Goal: Task Accomplishment & Management: Complete application form

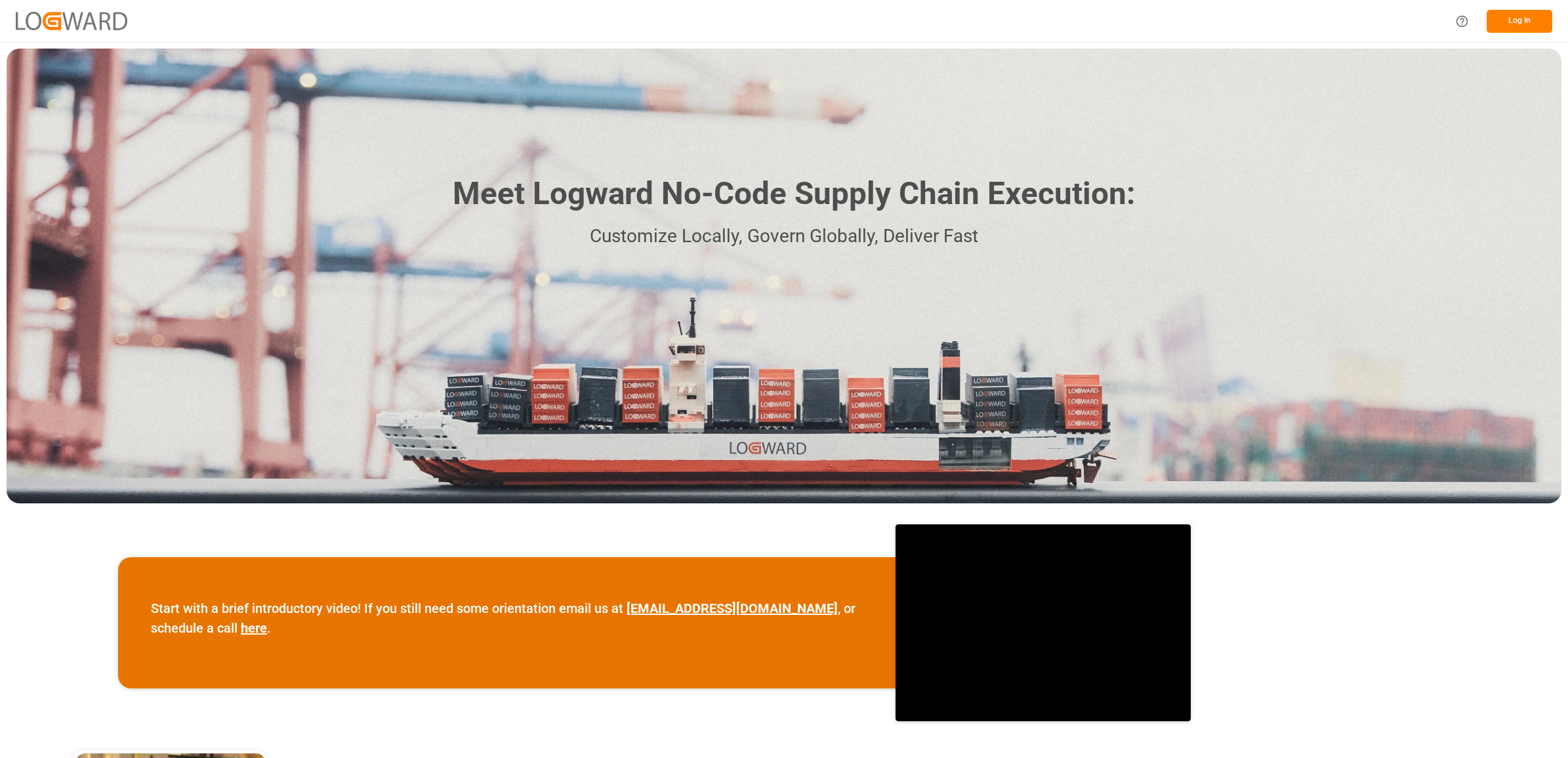
click at [1520, 24] on button "Log In" at bounding box center [1519, 21] width 66 height 23
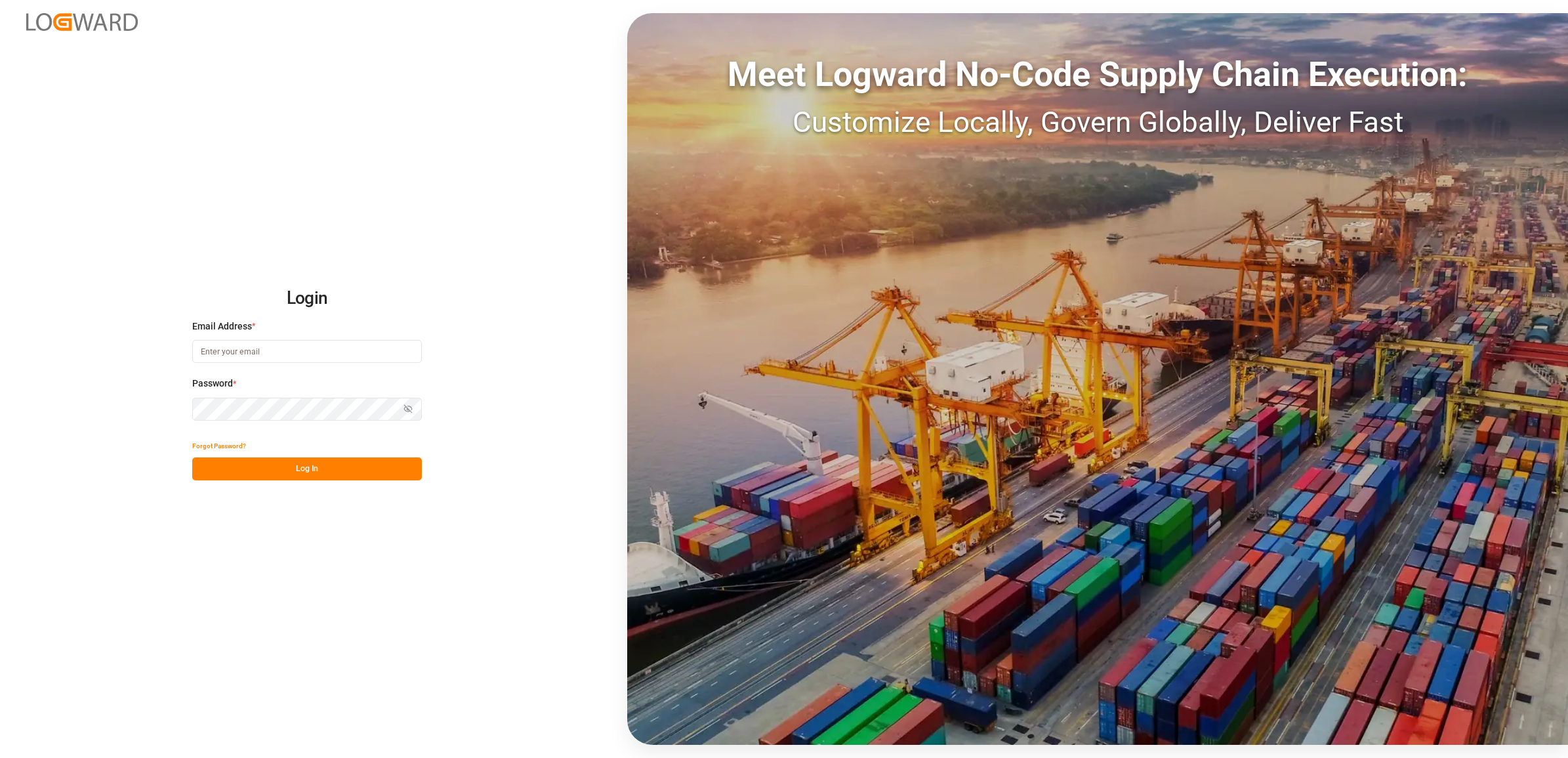
click at [257, 349] on input at bounding box center [307, 351] width 230 height 23
type input "jennifer.shi@jamindustries.com"
click at [299, 478] on button "Log In" at bounding box center [307, 468] width 230 height 23
click at [242, 476] on button "Log In" at bounding box center [307, 468] width 230 height 23
click at [174, 409] on div "Login Email Address * jennifer.shi@jamindustries.com Password * Show password F…" at bounding box center [784, 379] width 1568 height 758
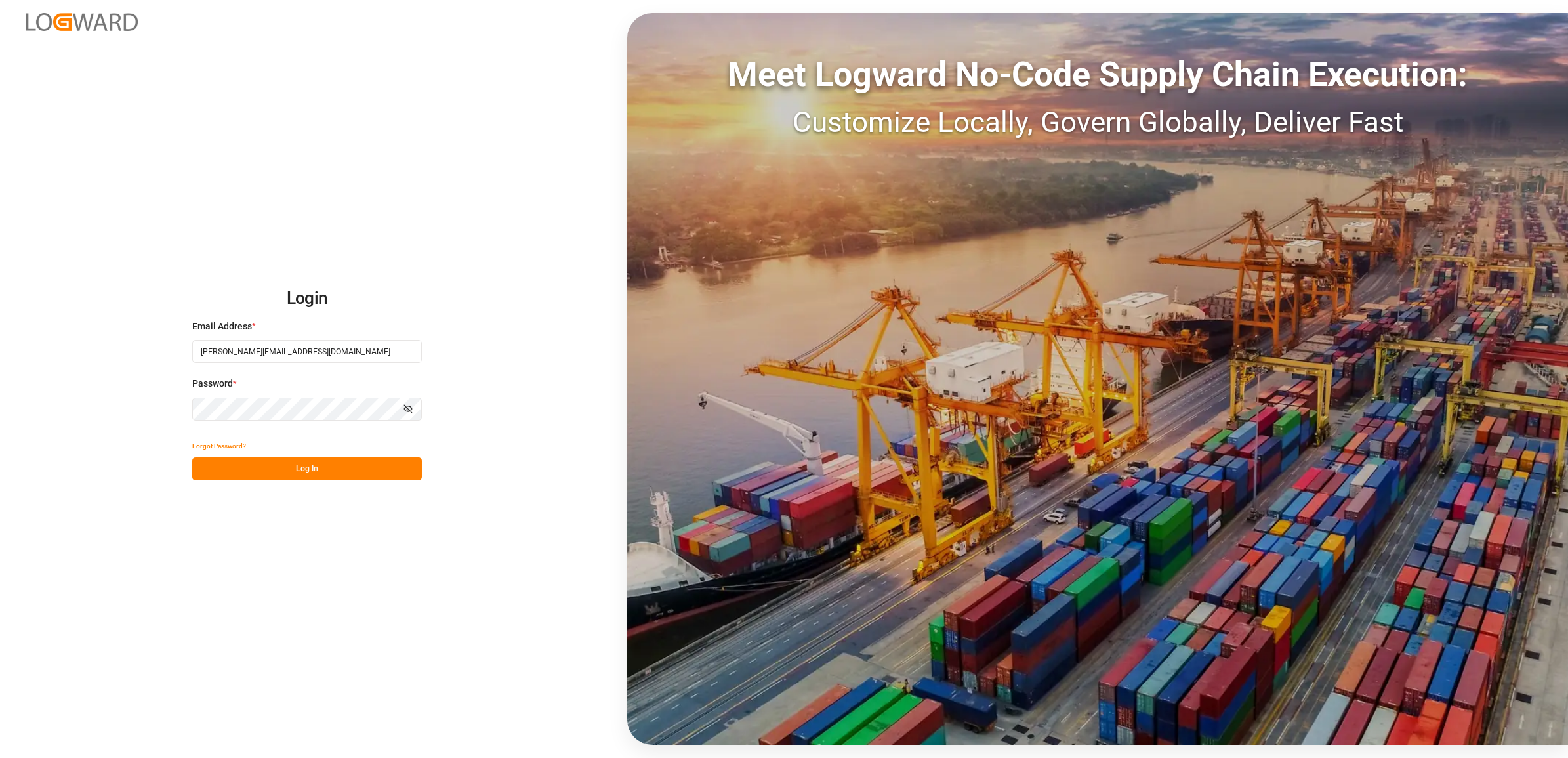
click at [272, 467] on button "Log In" at bounding box center [307, 468] width 230 height 23
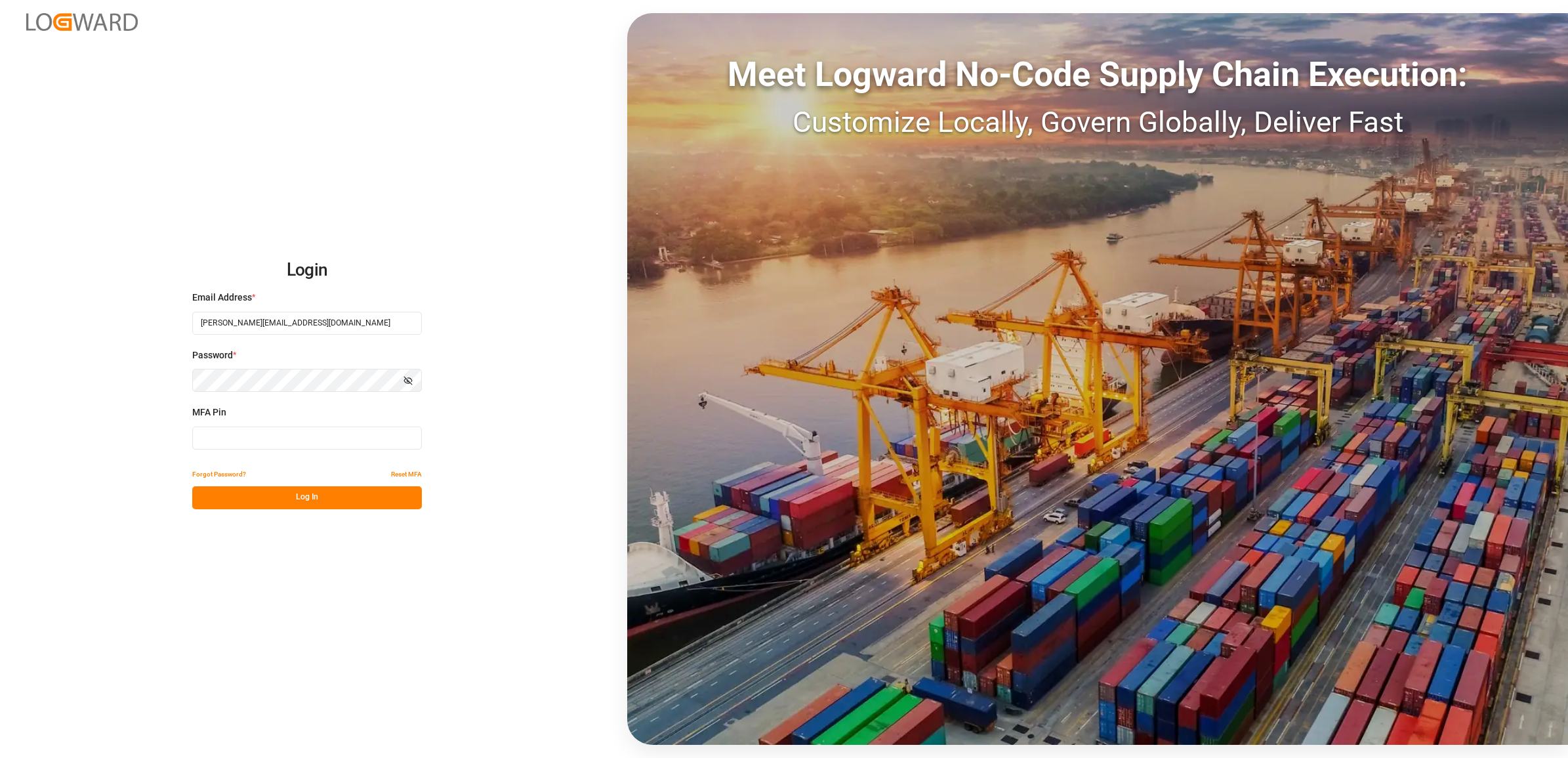
click at [212, 435] on input at bounding box center [307, 438] width 230 height 23
type input "823814"
click at [261, 497] on button "Log In" at bounding box center [307, 497] width 230 height 23
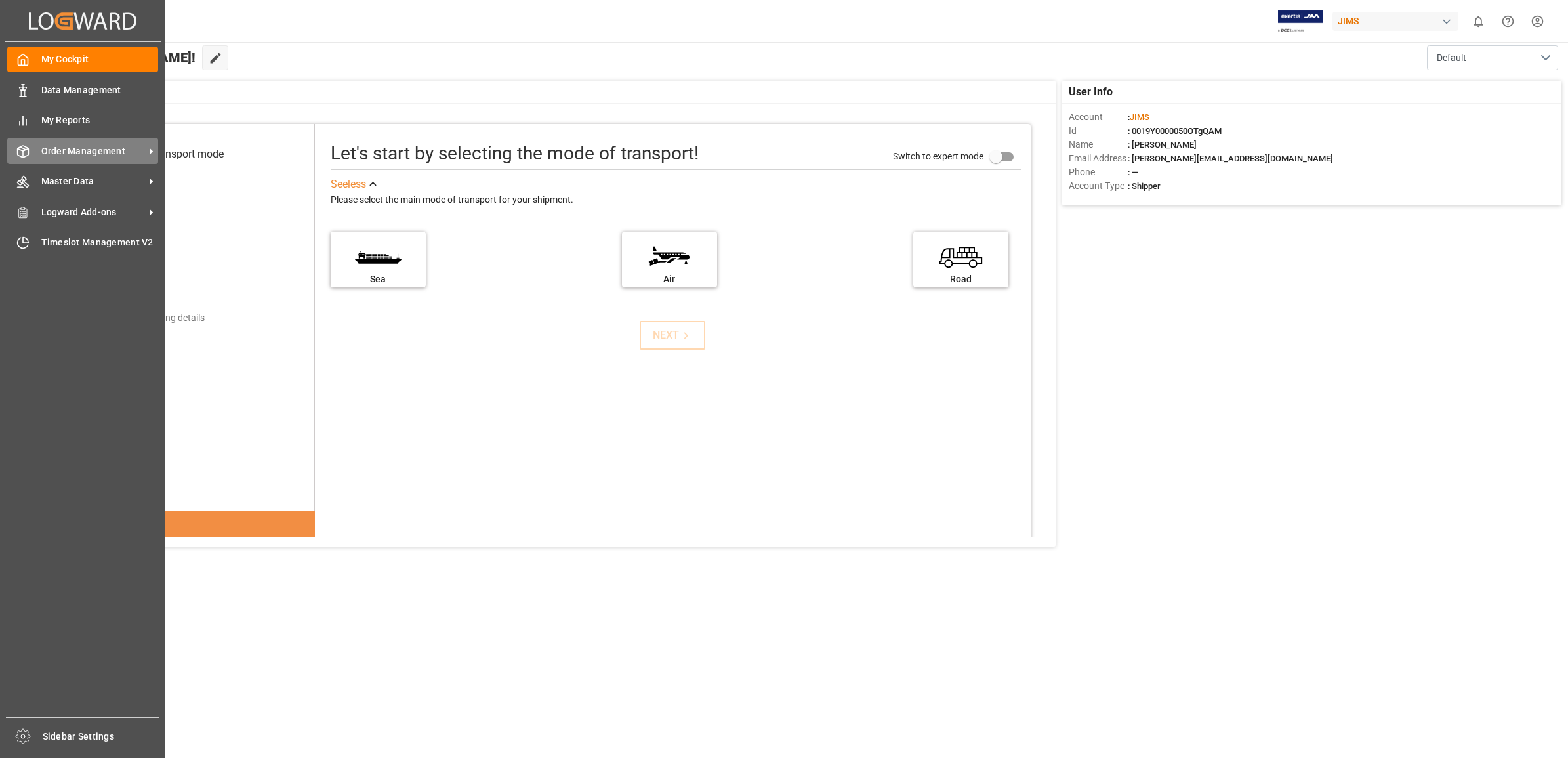
click at [71, 152] on span "Order Management" at bounding box center [94, 150] width 104 height 14
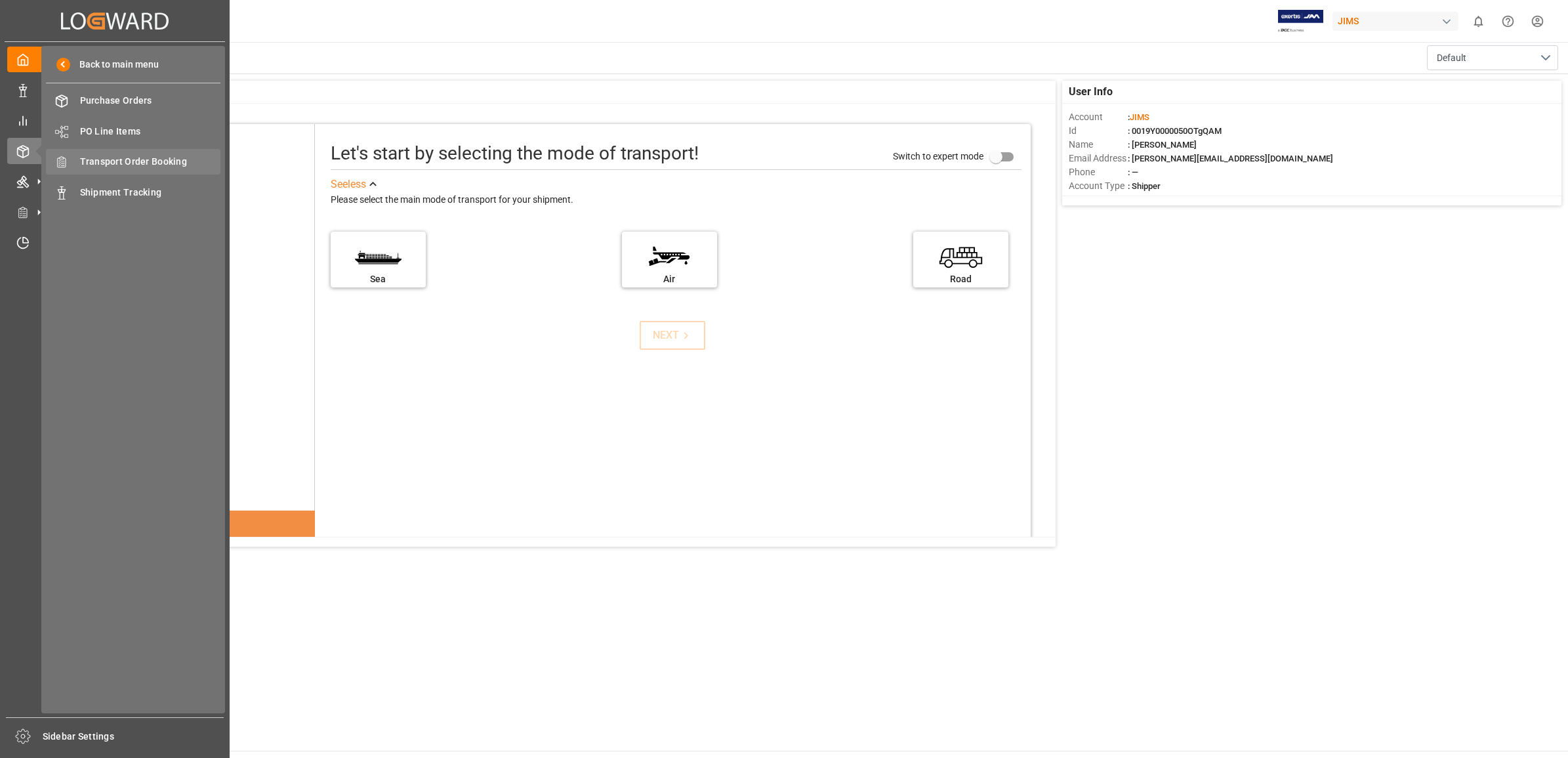
click at [122, 162] on span "Transport Order Booking" at bounding box center [150, 161] width 141 height 14
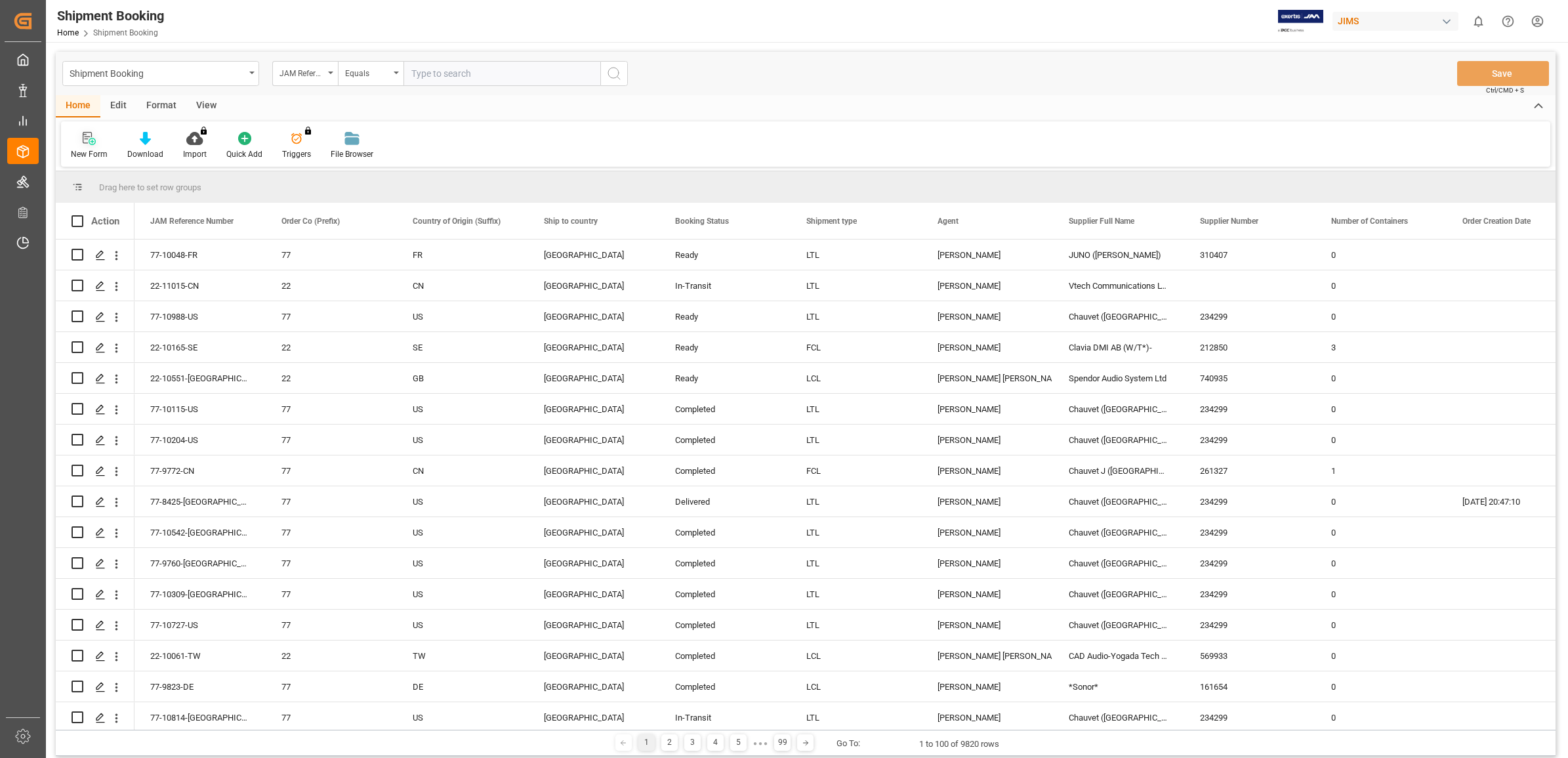
click at [89, 143] on icon at bounding box center [89, 138] width 13 height 13
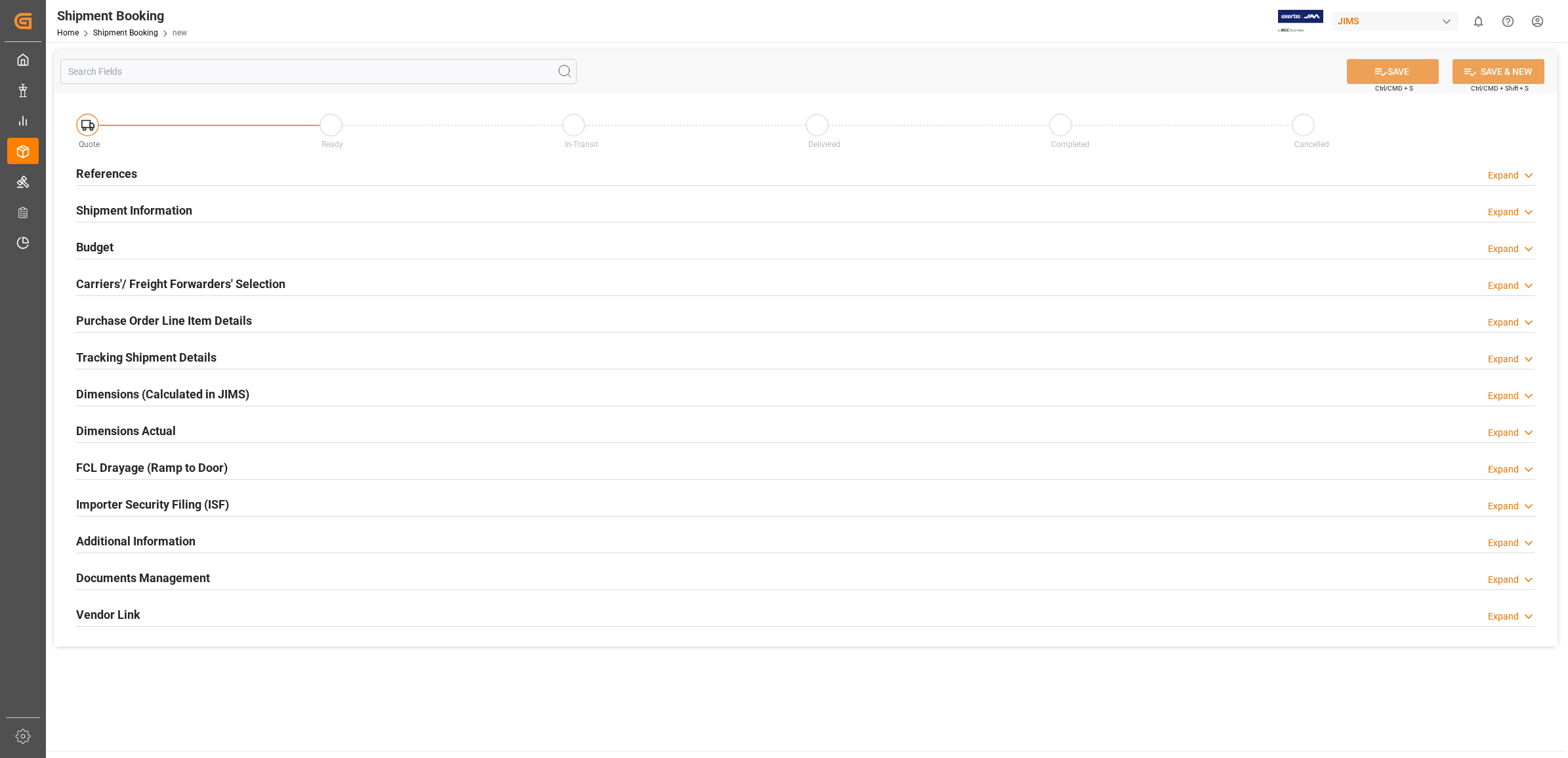
click at [97, 172] on h2 "References" at bounding box center [106, 174] width 61 height 18
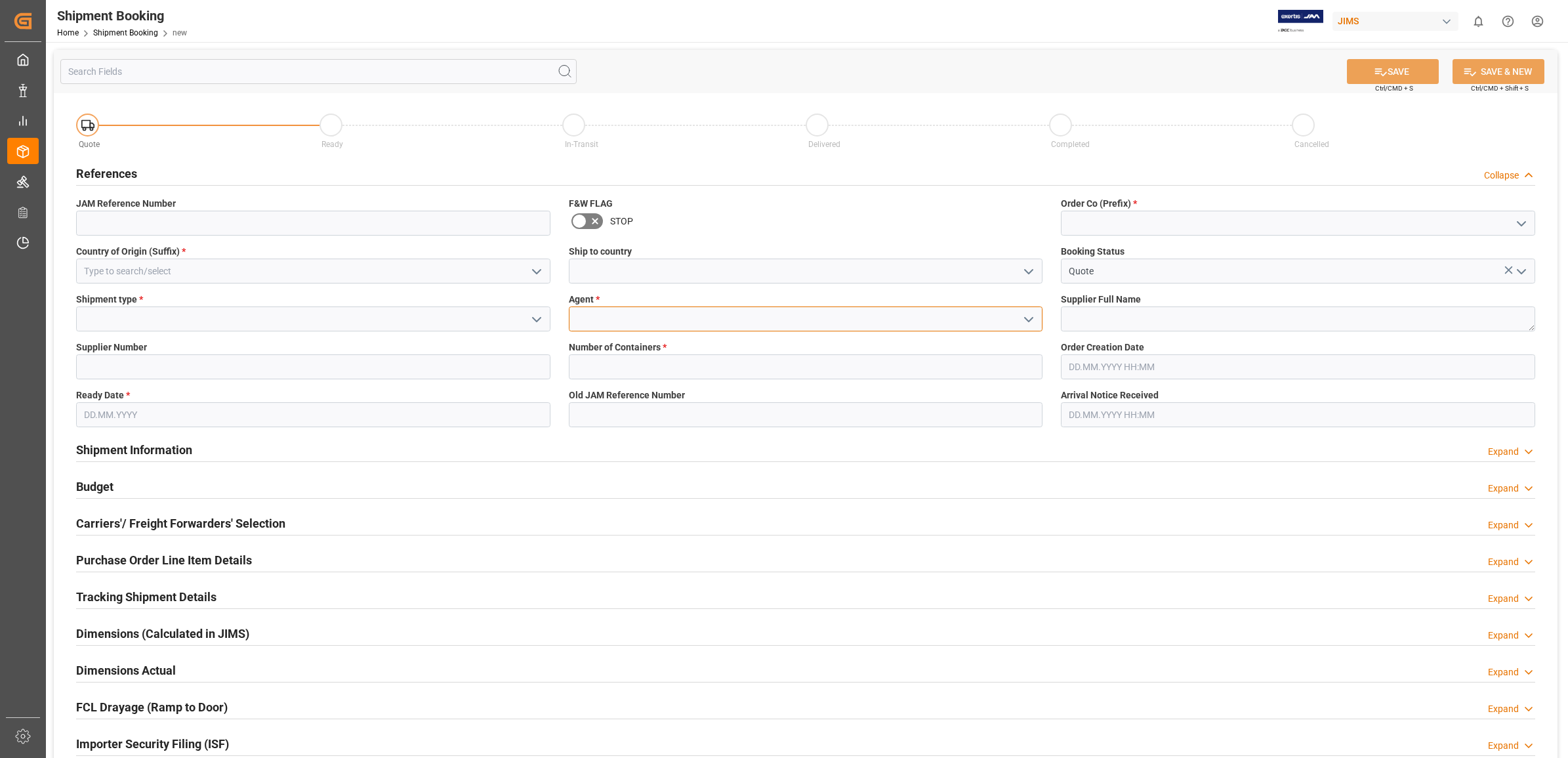
click at [1012, 325] on input at bounding box center [806, 319] width 475 height 25
click at [1031, 319] on polyline "open menu" at bounding box center [1029, 319] width 8 height 4
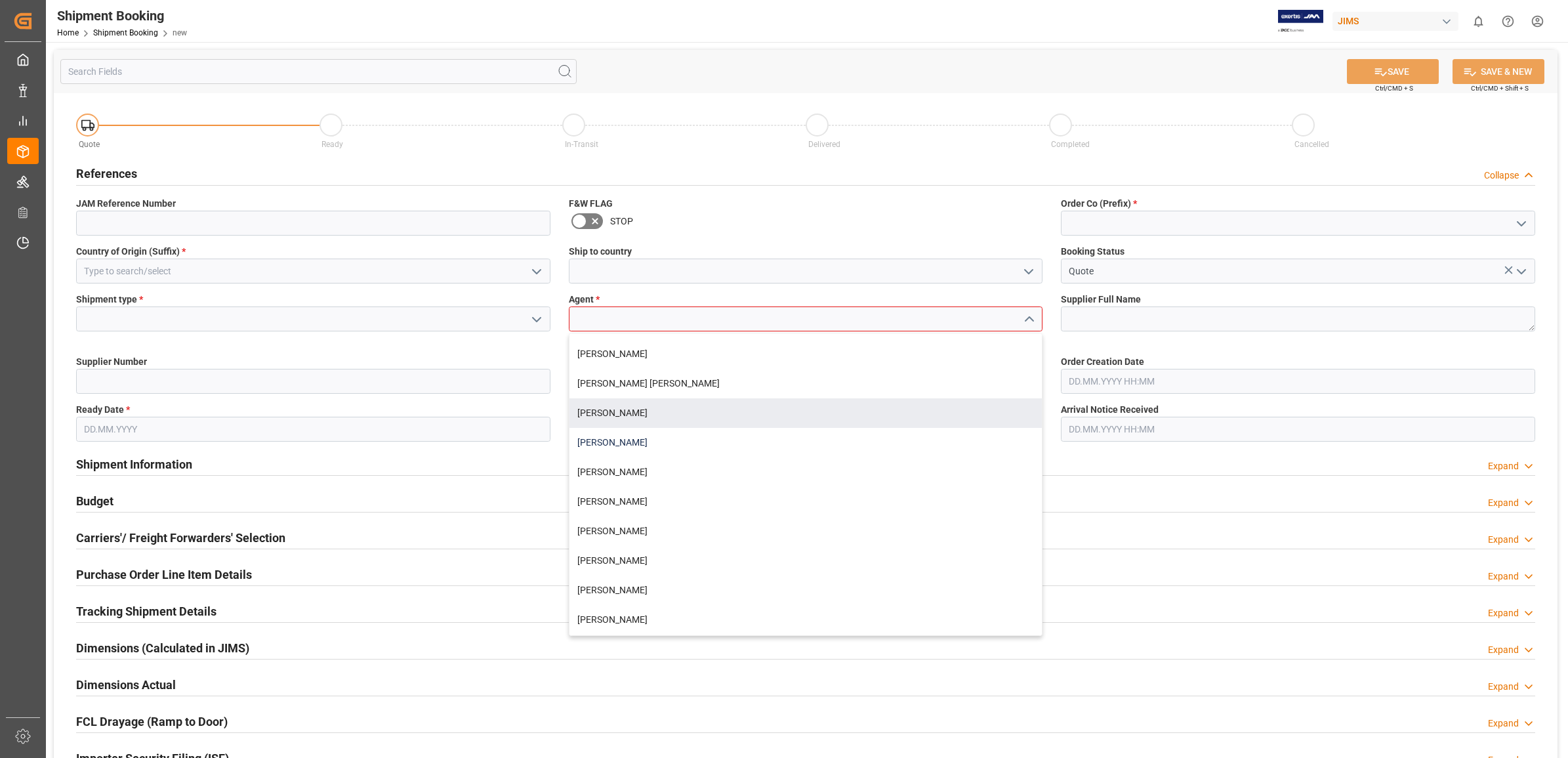
scroll to position [82, 0]
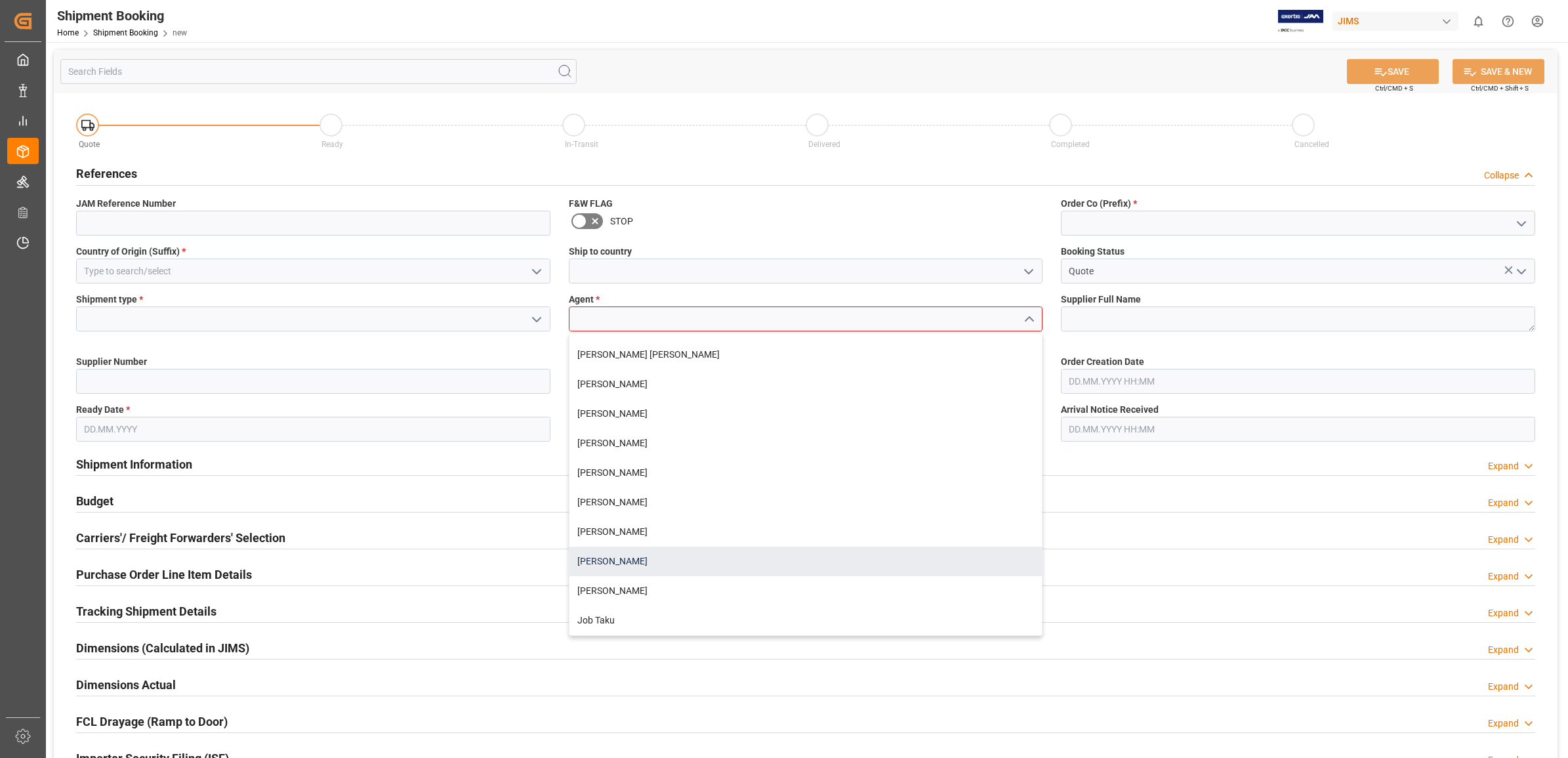
click at [632, 559] on div "[PERSON_NAME]" at bounding box center [806, 561] width 473 height 30
type input "[PERSON_NAME]"
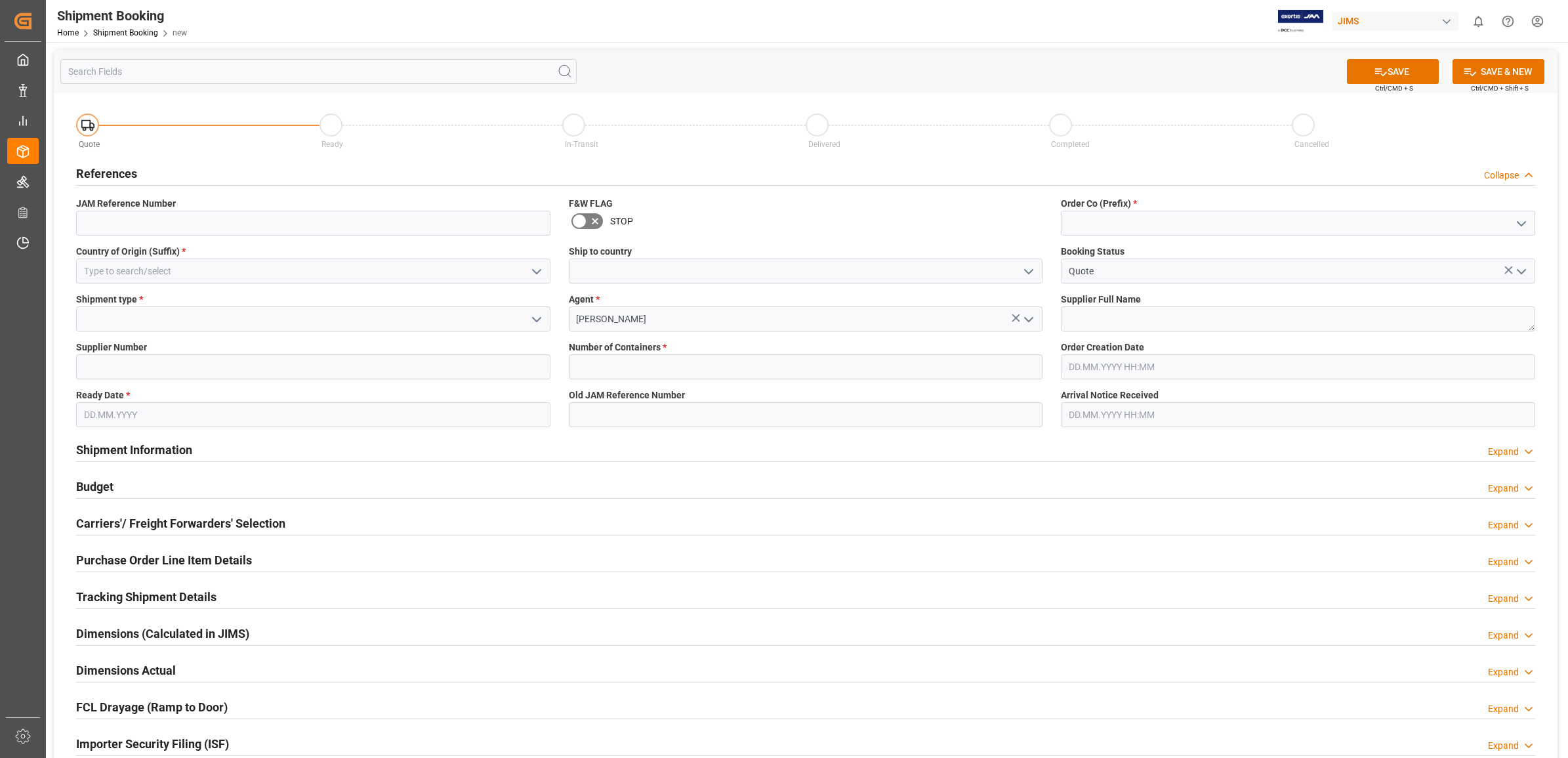
click at [1519, 224] on icon "open menu" at bounding box center [1522, 224] width 16 height 16
click at [1156, 283] on div "77" at bounding box center [1297, 282] width 473 height 30
type input "77"
click at [1110, 319] on textarea at bounding box center [1297, 319] width 475 height 25
type textarea "[PERSON_NAME] PROFESSIONAL"
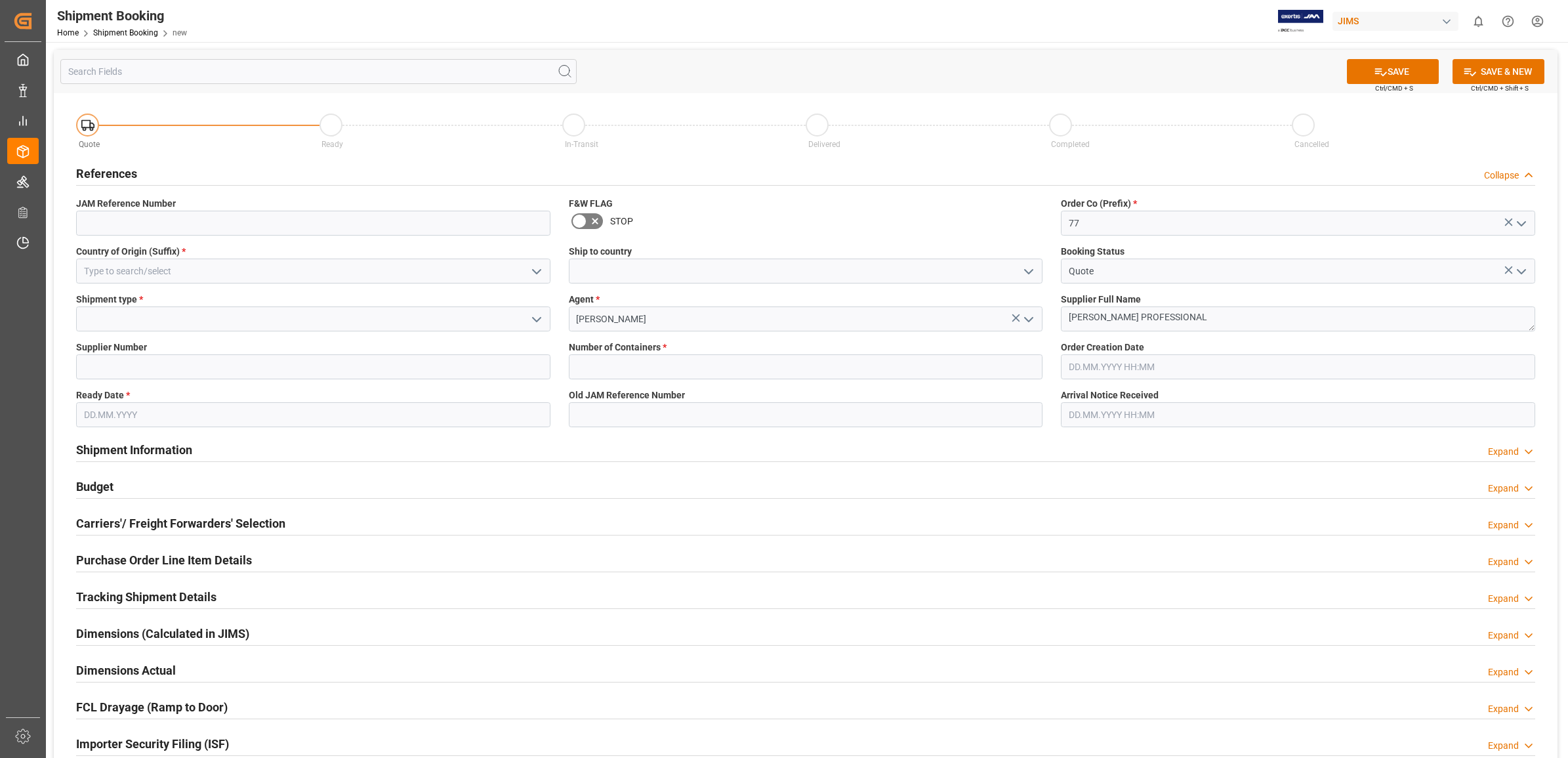
click at [531, 319] on icon "open menu" at bounding box center [537, 319] width 16 height 16
click at [205, 411] on div "LTL" at bounding box center [313, 407] width 473 height 30
type input "LTL"
click at [176, 368] on input at bounding box center [313, 367] width 475 height 25
type input "1129"
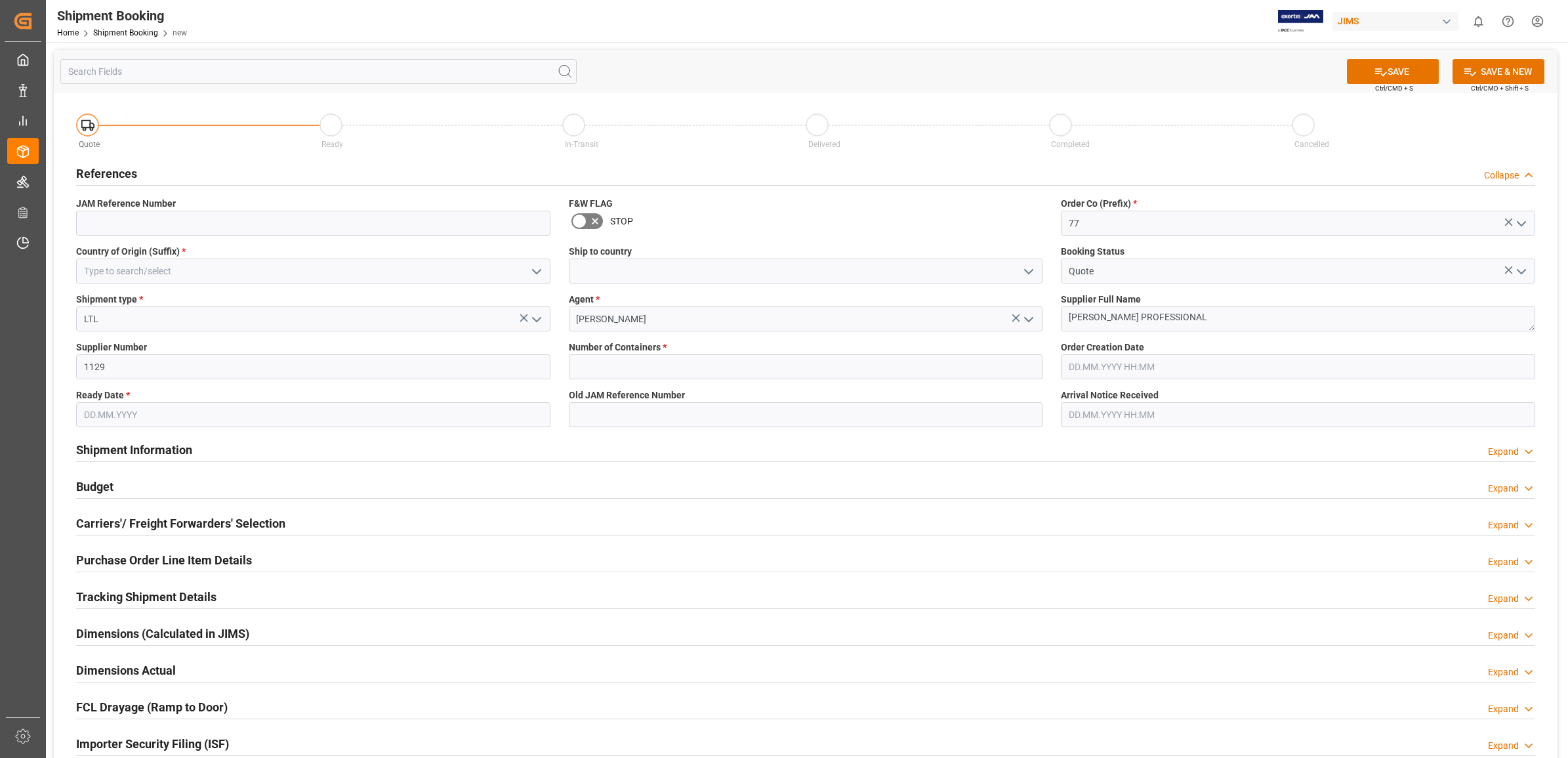
click at [158, 412] on input "text" at bounding box center [313, 414] width 475 height 25
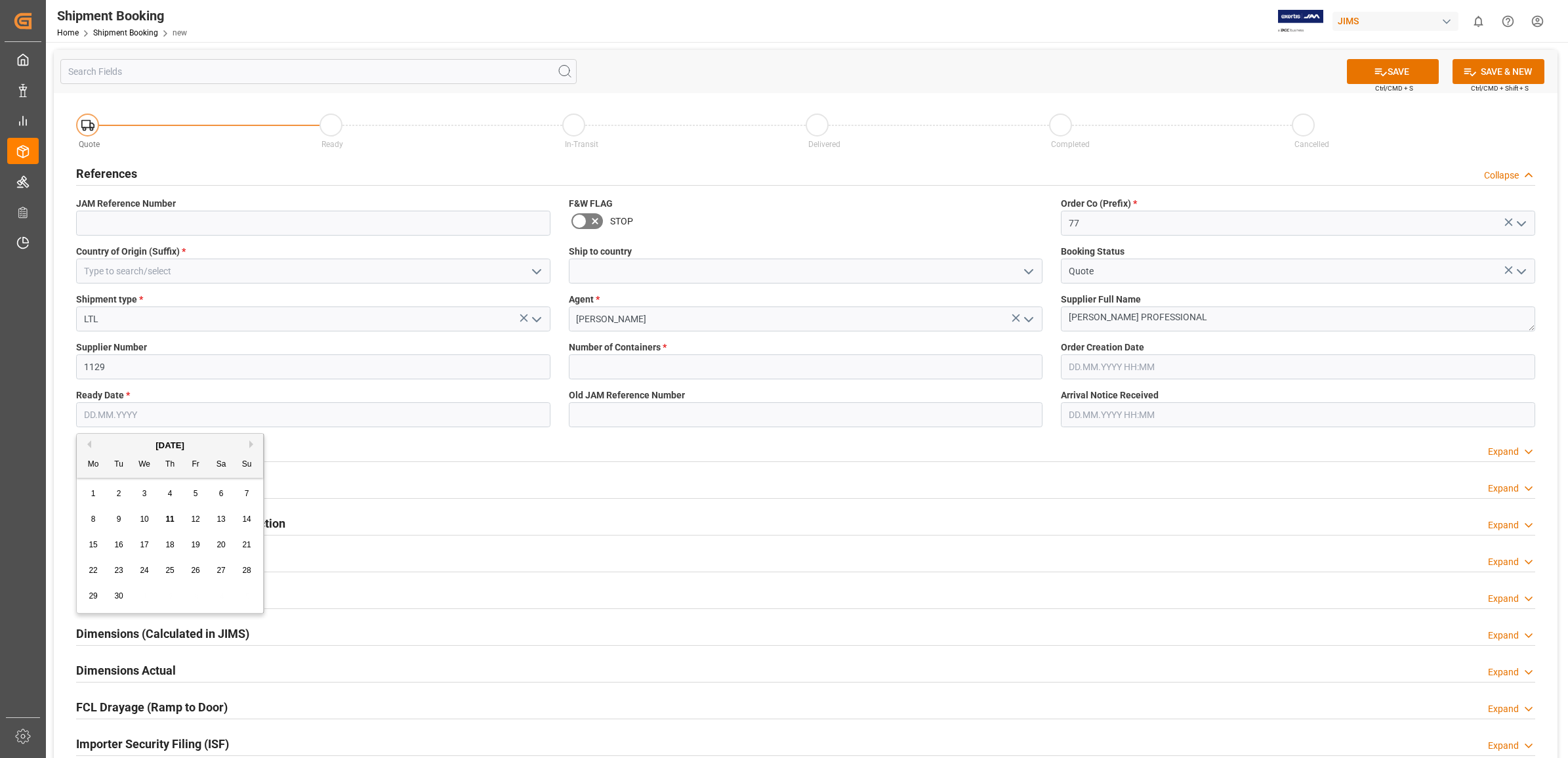
type input "09.09.2025"
type input "77-10570-GB"
type input "JP"
type input "0"
click at [169, 519] on span "11" at bounding box center [170, 519] width 9 height 9
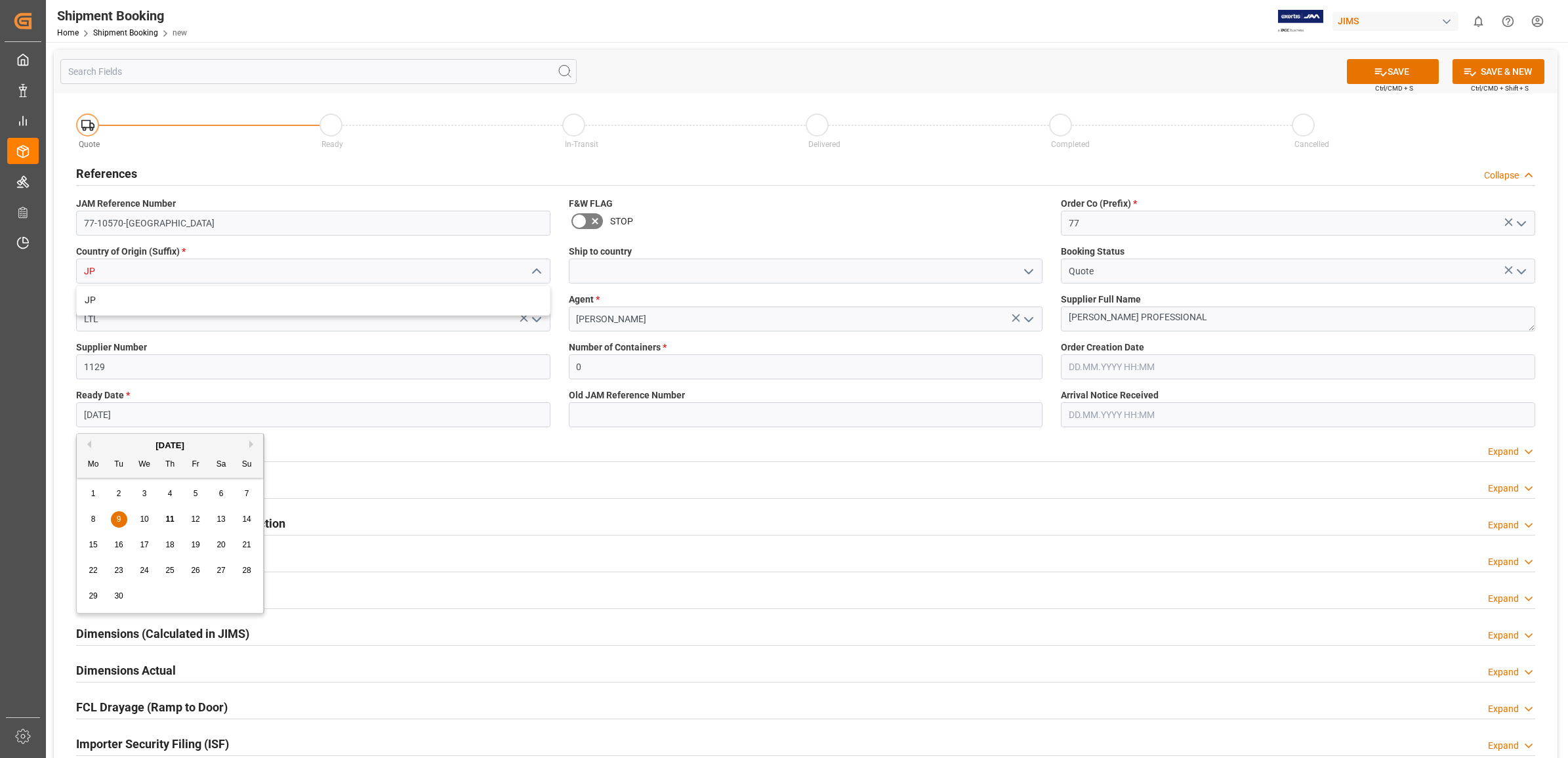
type input "[DATE]"
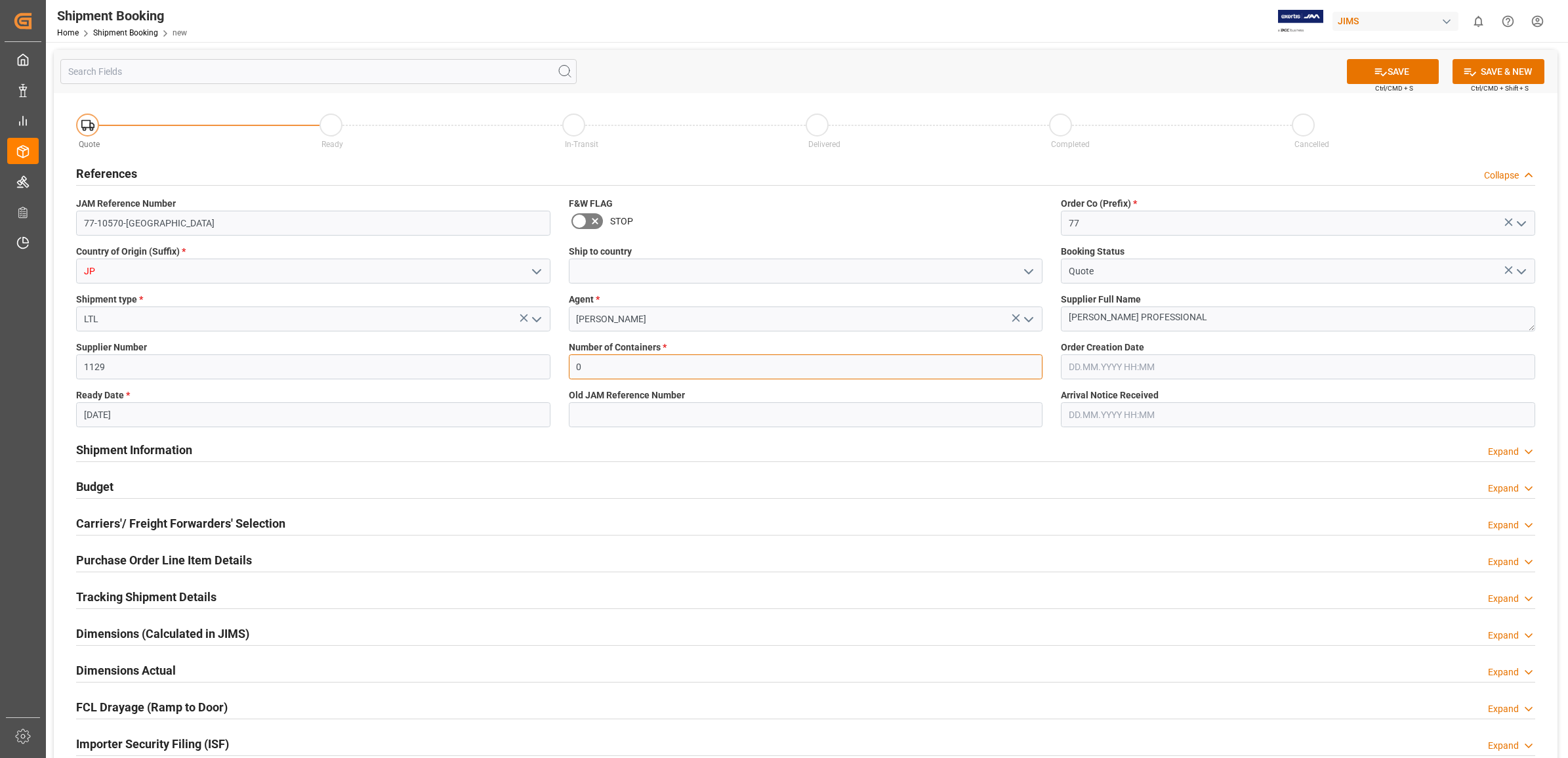
click at [1004, 367] on input "0" at bounding box center [806, 367] width 475 height 25
click at [810, 493] on div "Budget Expand" at bounding box center [805, 485] width 1459 height 25
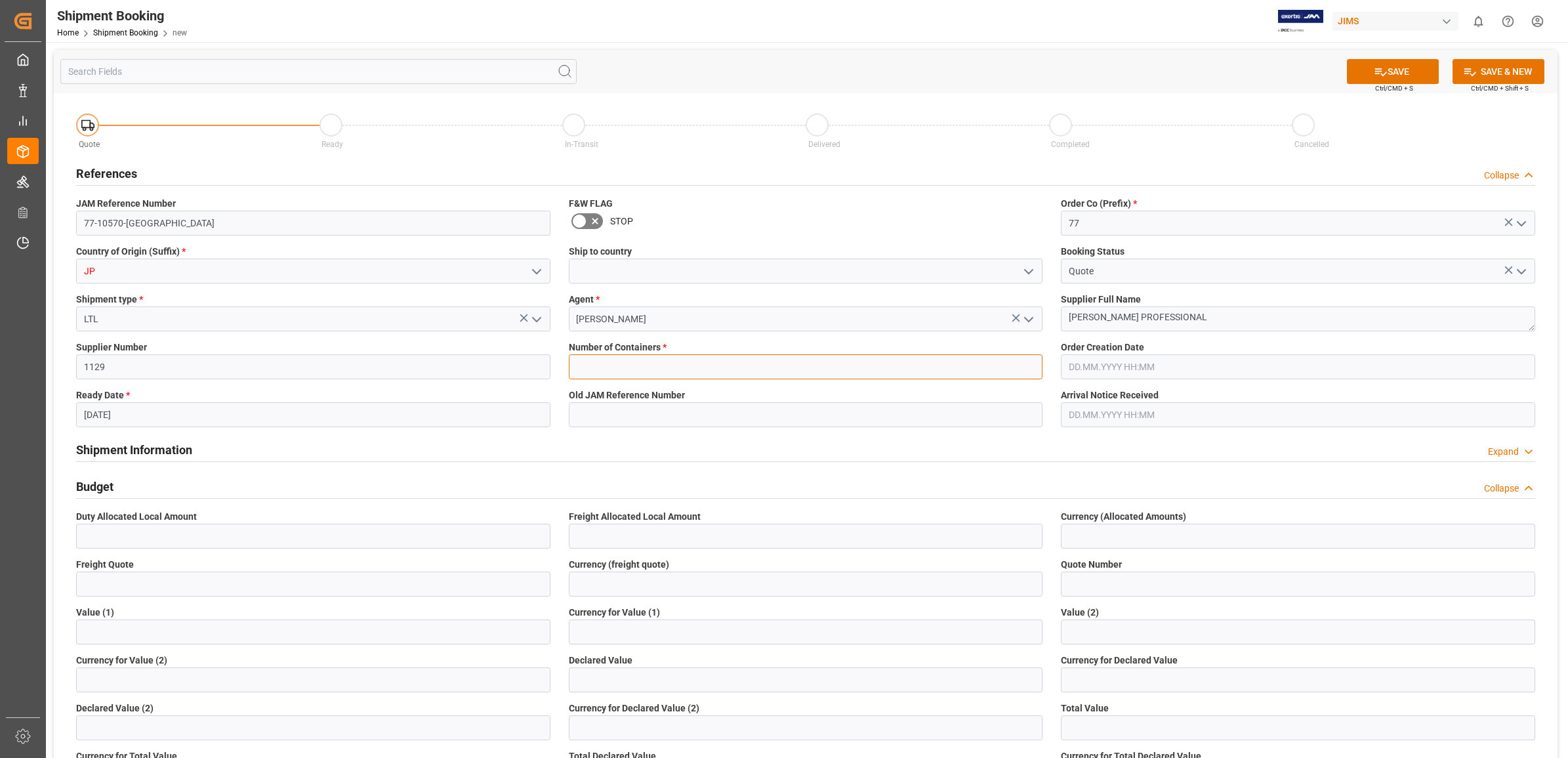
click at [644, 368] on input "text" at bounding box center [806, 367] width 475 height 25
type input "0"
click at [804, 459] on div "Shipment Information Expand" at bounding box center [805, 448] width 1459 height 25
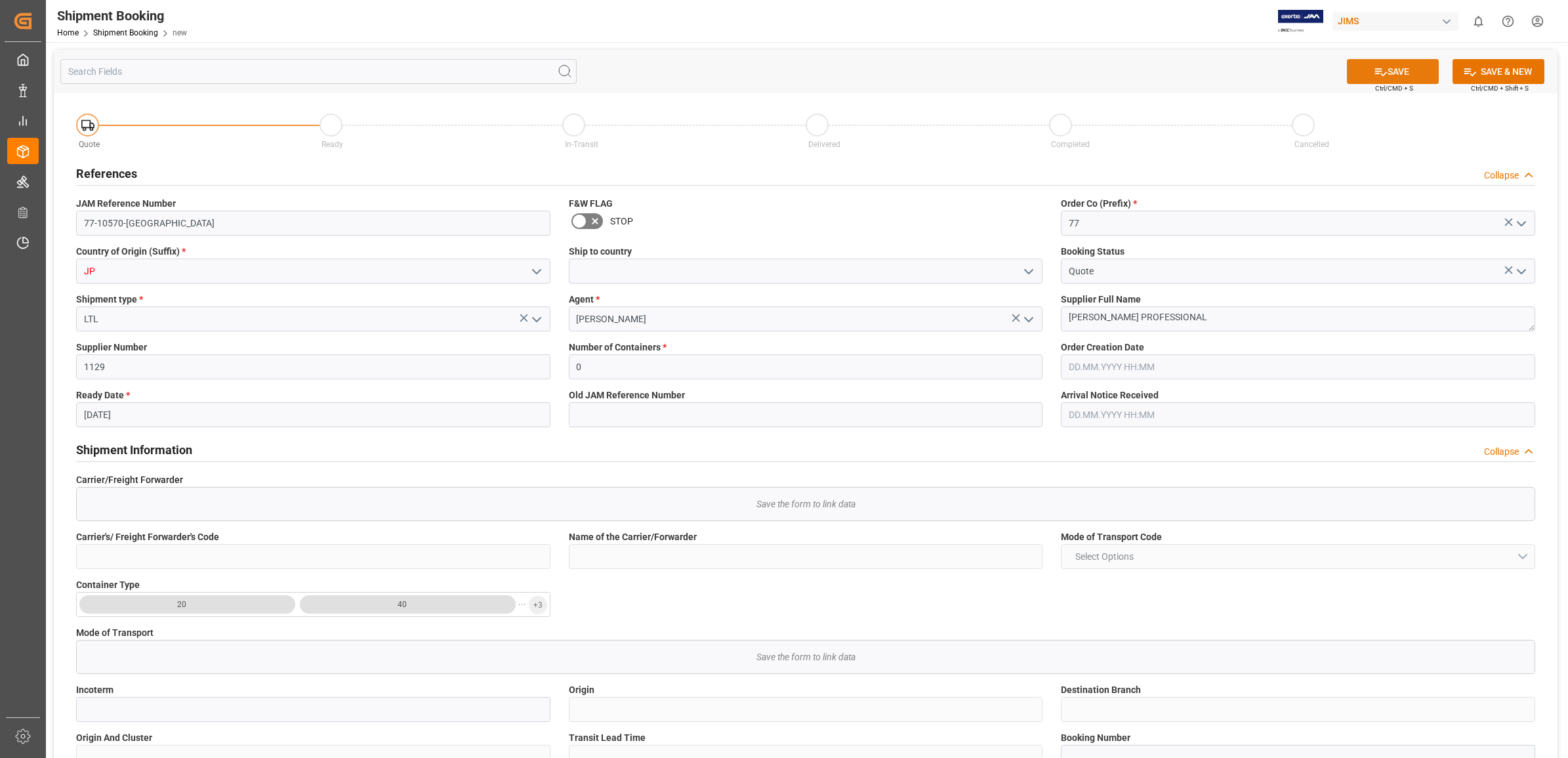
click at [1382, 67] on icon at bounding box center [1381, 71] width 14 height 14
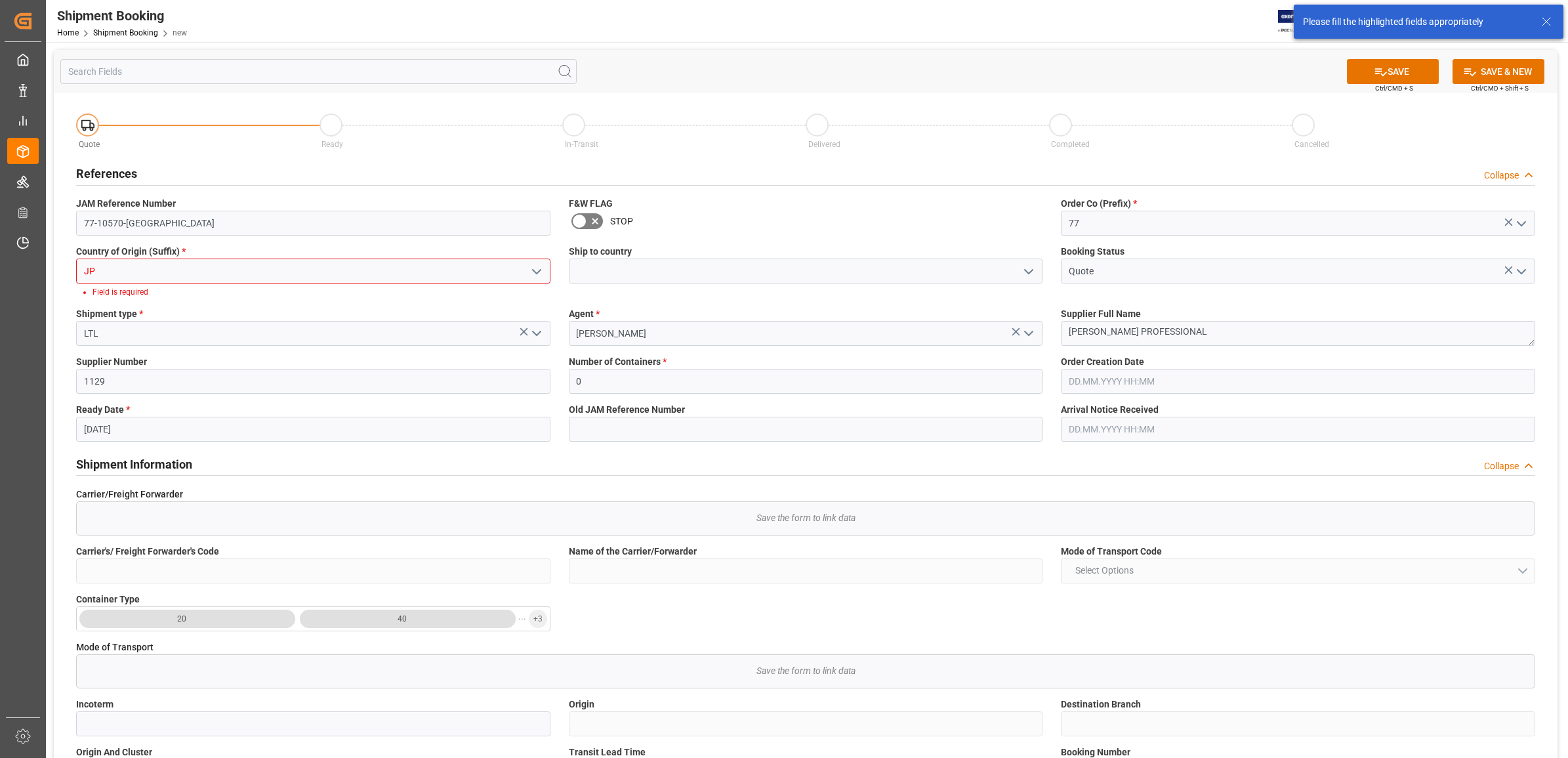
click at [531, 271] on icon "open menu" at bounding box center [537, 272] width 16 height 16
drag, startPoint x: 204, startPoint y: 278, endPoint x: 48, endPoint y: 270, distance: 156.2
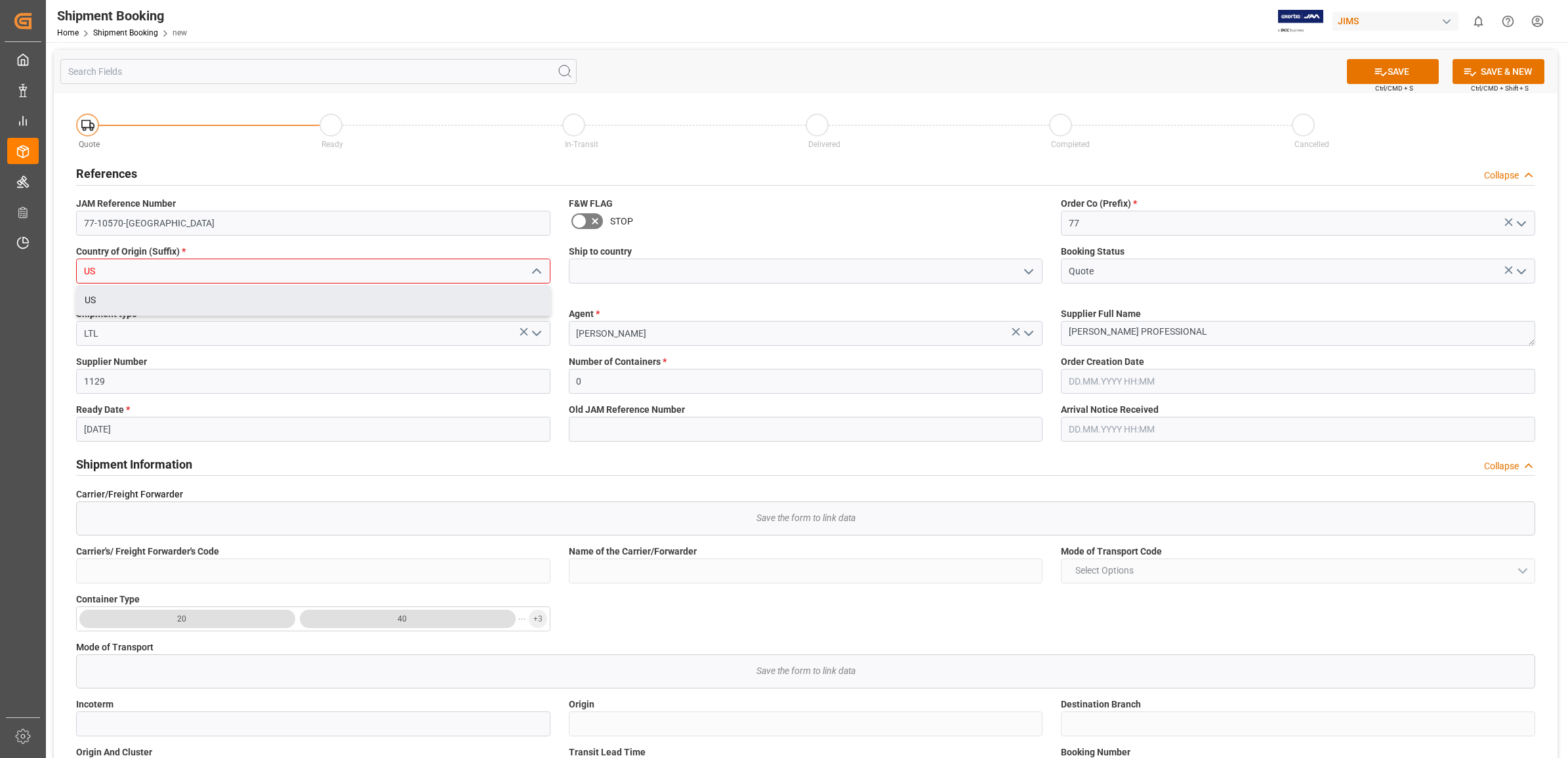
type input "US"
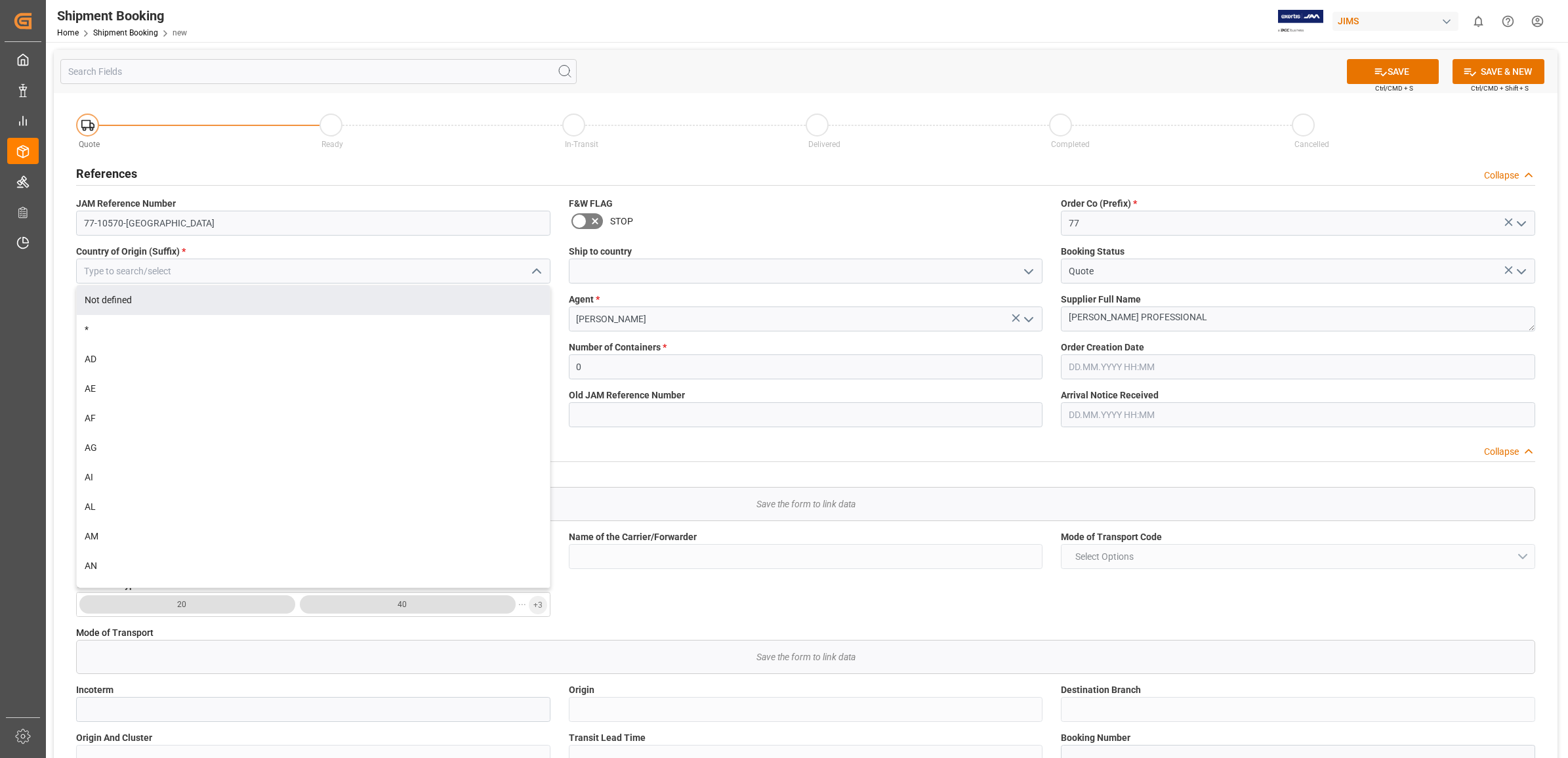
click at [1173, 148] on div "Completed" at bounding box center [1171, 144] width 243 height 14
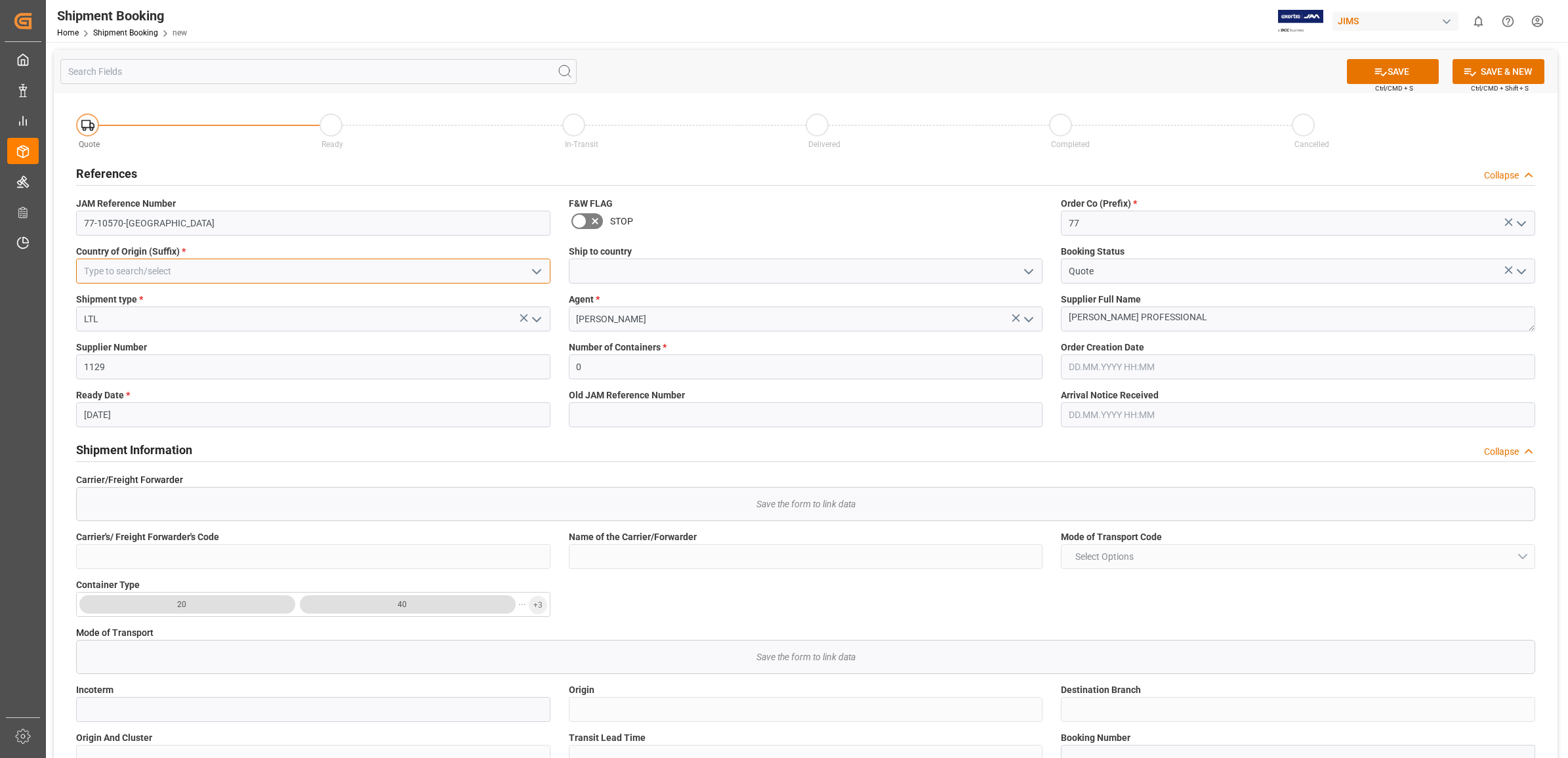
click at [305, 276] on input at bounding box center [313, 271] width 475 height 25
click at [532, 271] on icon "open menu" at bounding box center [537, 272] width 16 height 16
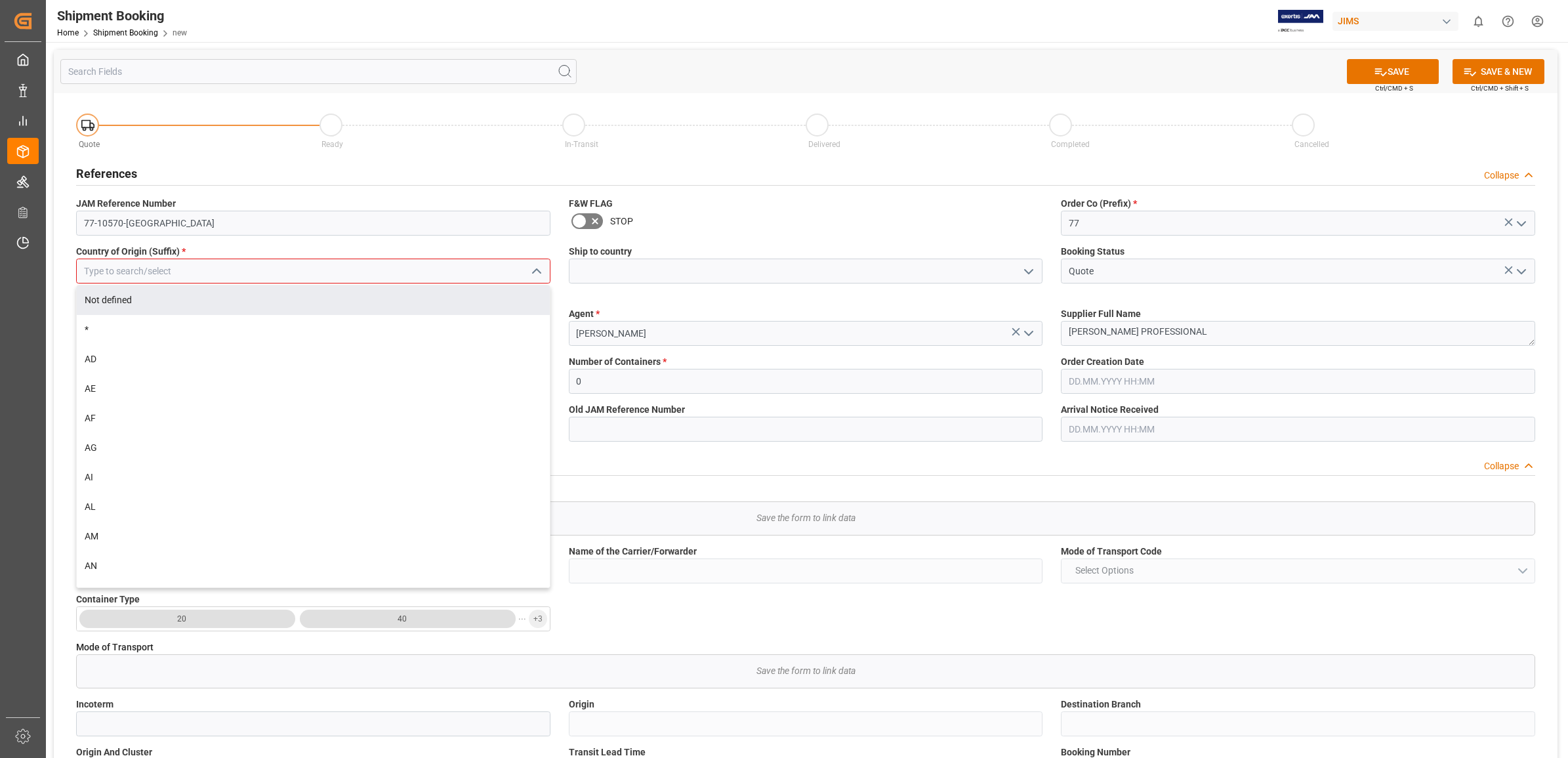
click at [159, 273] on input at bounding box center [313, 271] width 475 height 25
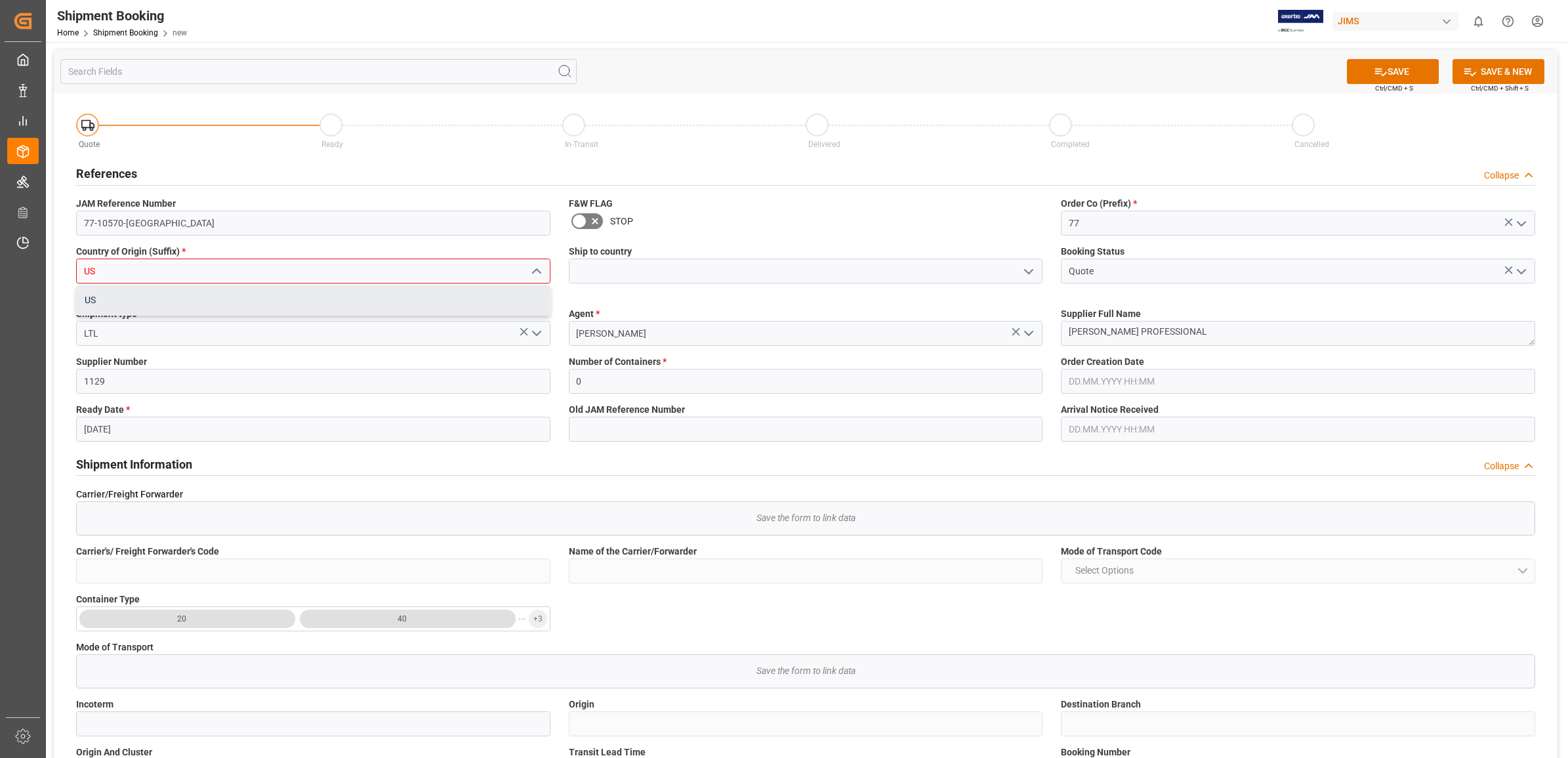
click at [139, 297] on div "US" at bounding box center [313, 300] width 473 height 30
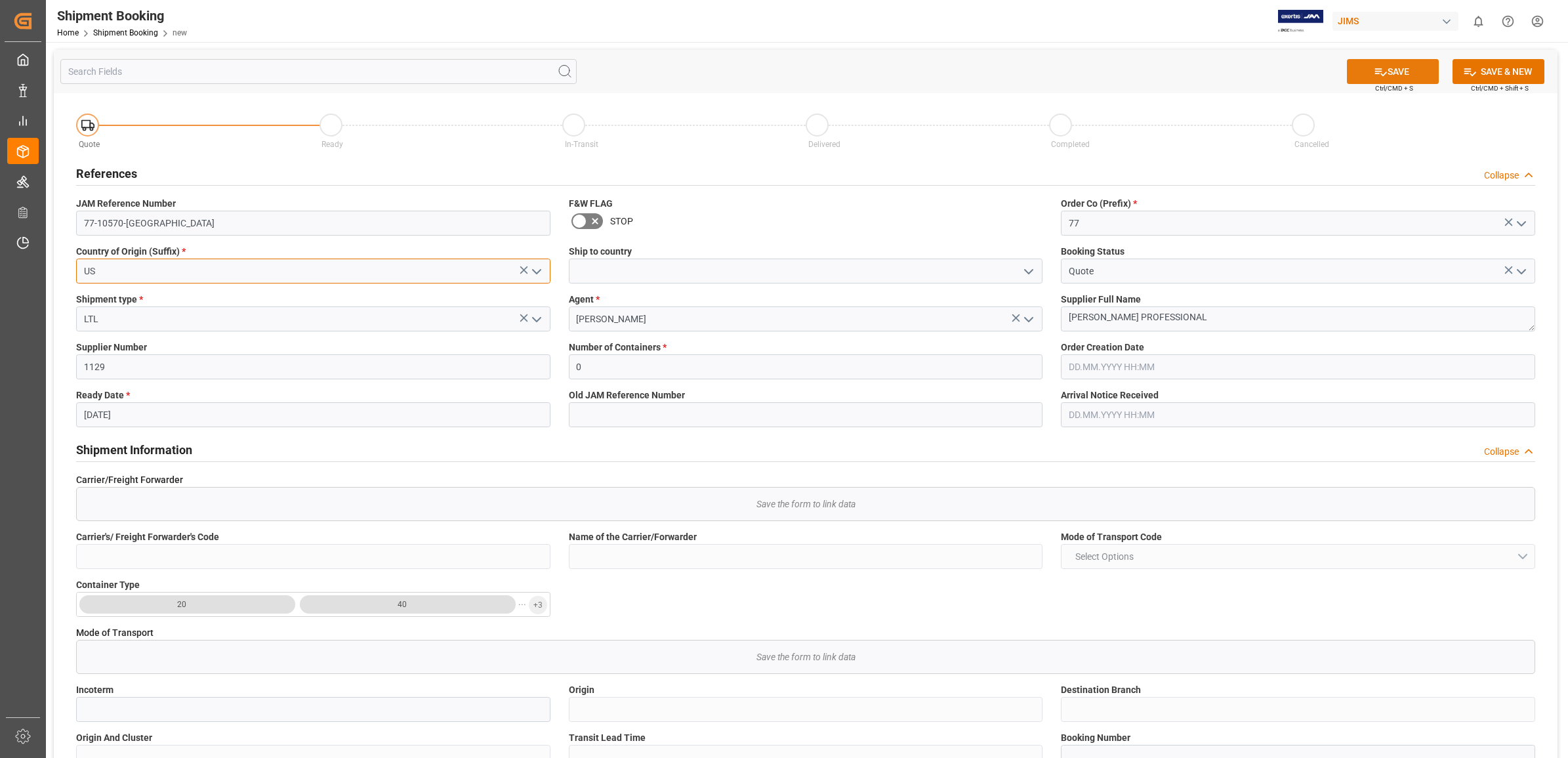
type input "US"
click at [1378, 77] on icon at bounding box center [1381, 71] width 14 height 14
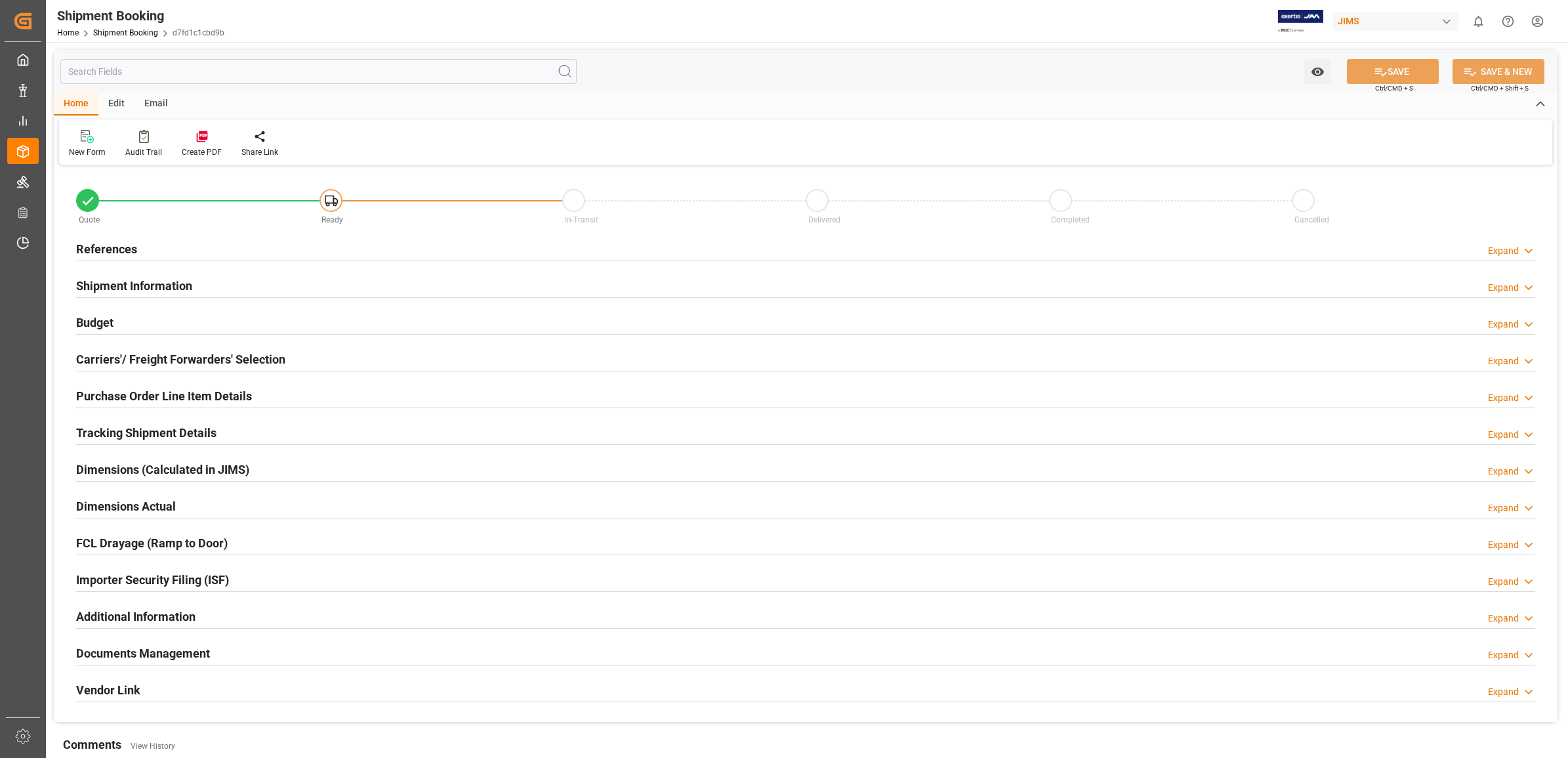
type input "0"
type input "[DATE]"
click at [112, 247] on h2 "References" at bounding box center [106, 249] width 61 height 18
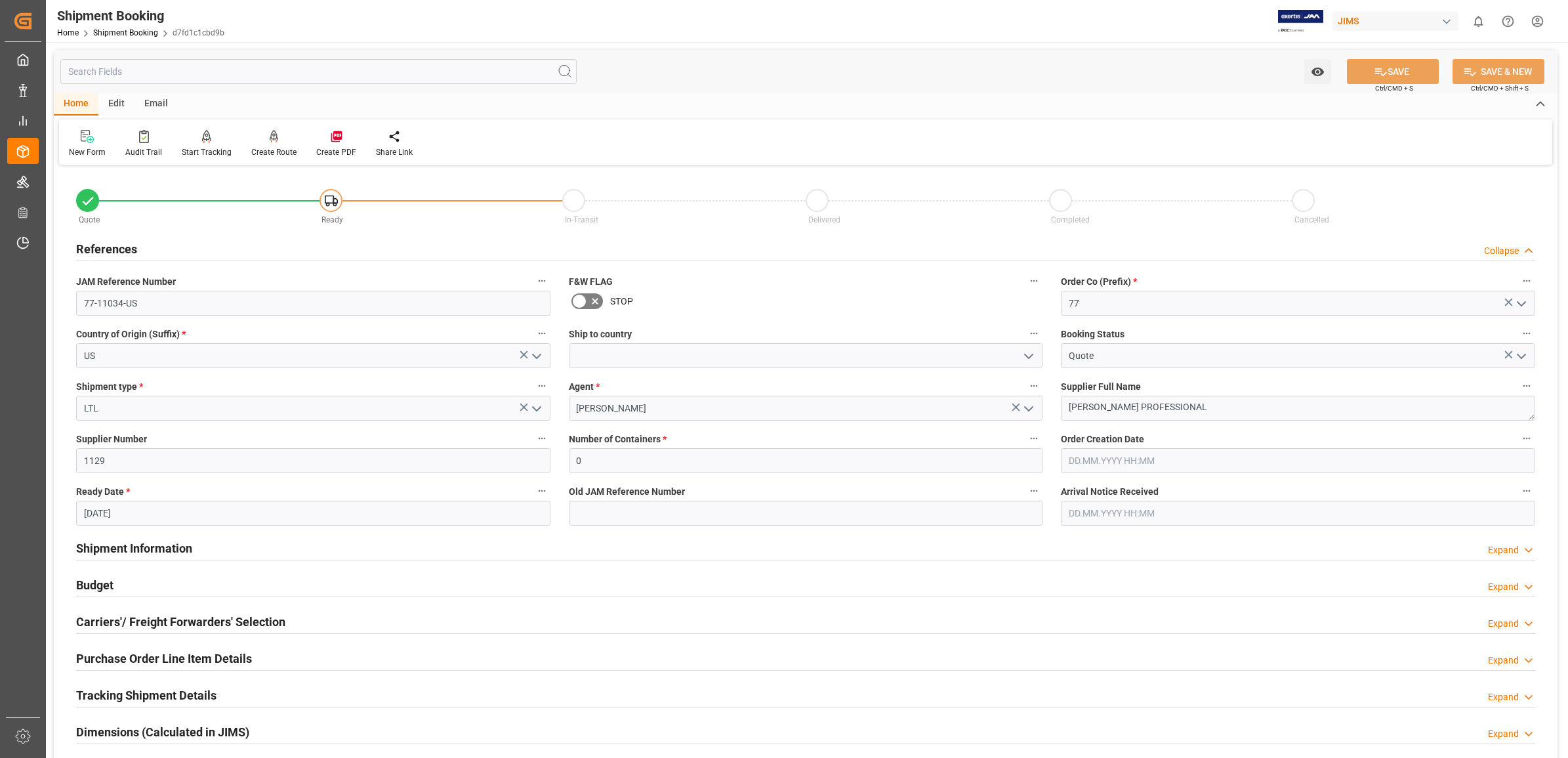
click at [83, 135] on icon at bounding box center [87, 136] width 13 height 13
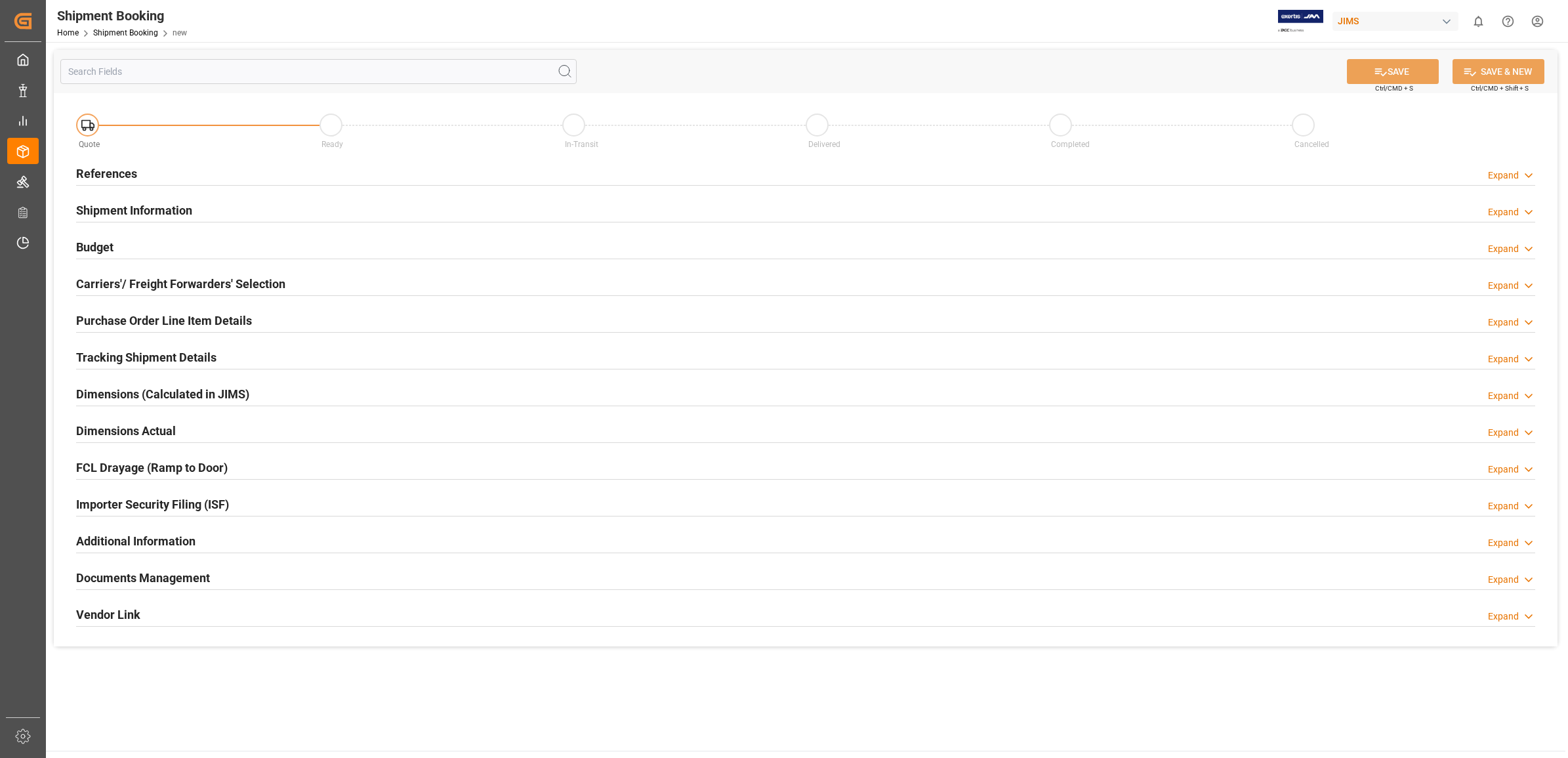
click at [99, 173] on h2 "References" at bounding box center [106, 174] width 61 height 18
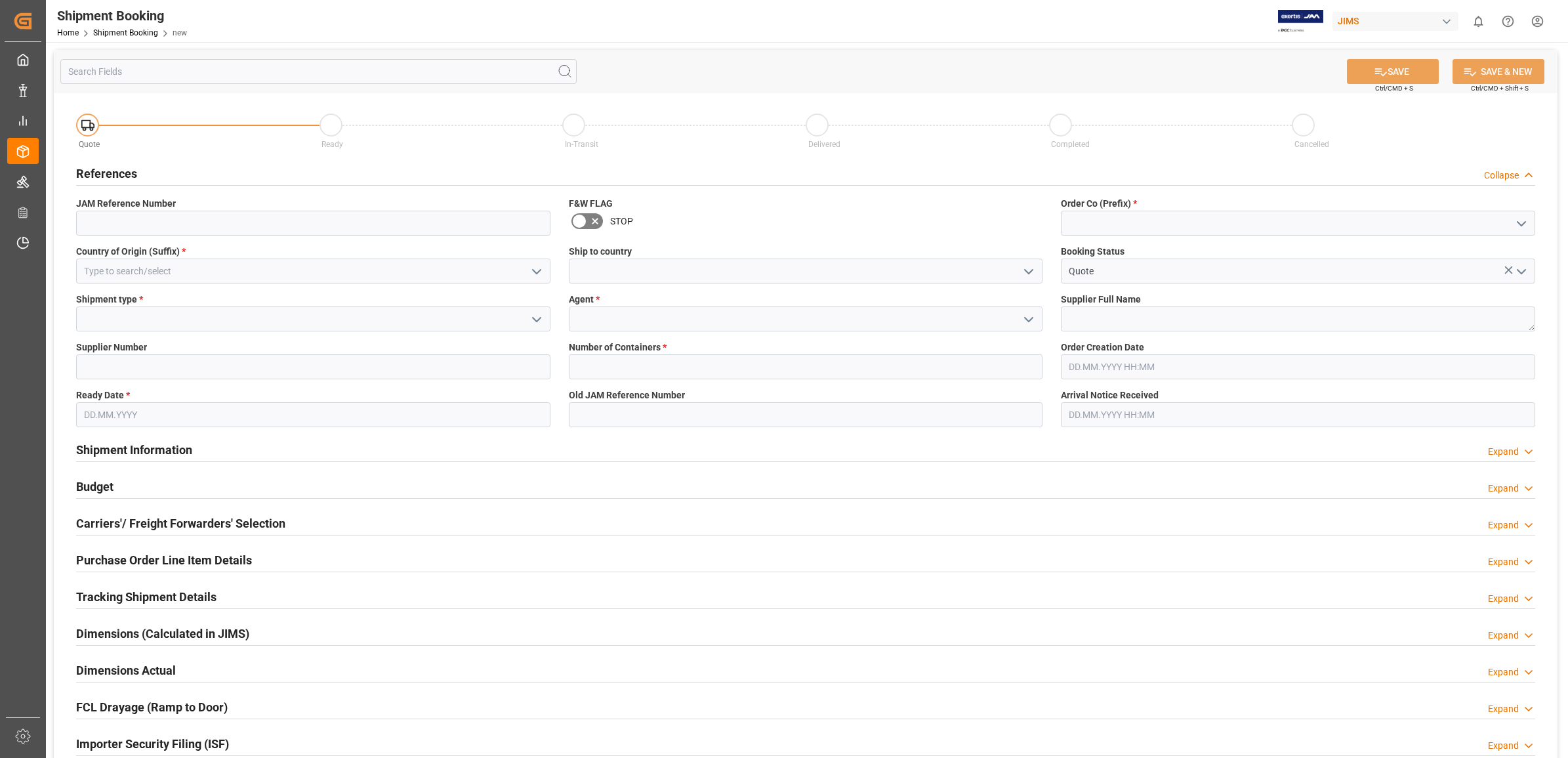
click at [1514, 218] on icon "open menu" at bounding box center [1522, 224] width 16 height 16
click at [1090, 280] on div "77" at bounding box center [1297, 282] width 473 height 30
type input "77"
click at [1102, 315] on textarea at bounding box center [1297, 319] width 475 height 25
type textarea "h"
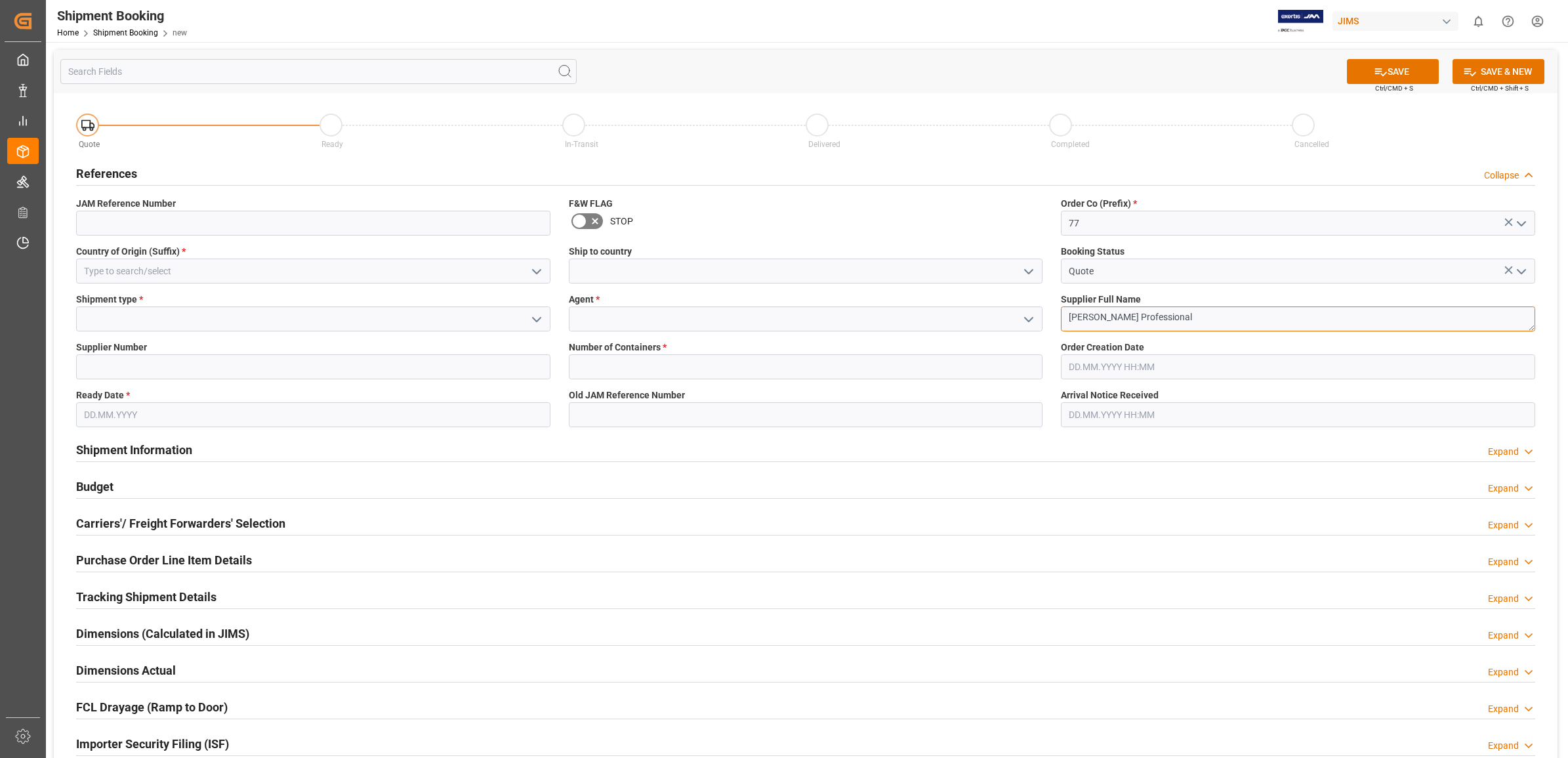
type textarea "[PERSON_NAME] Professional"
click at [1019, 317] on button "open menu" at bounding box center [1028, 319] width 20 height 20
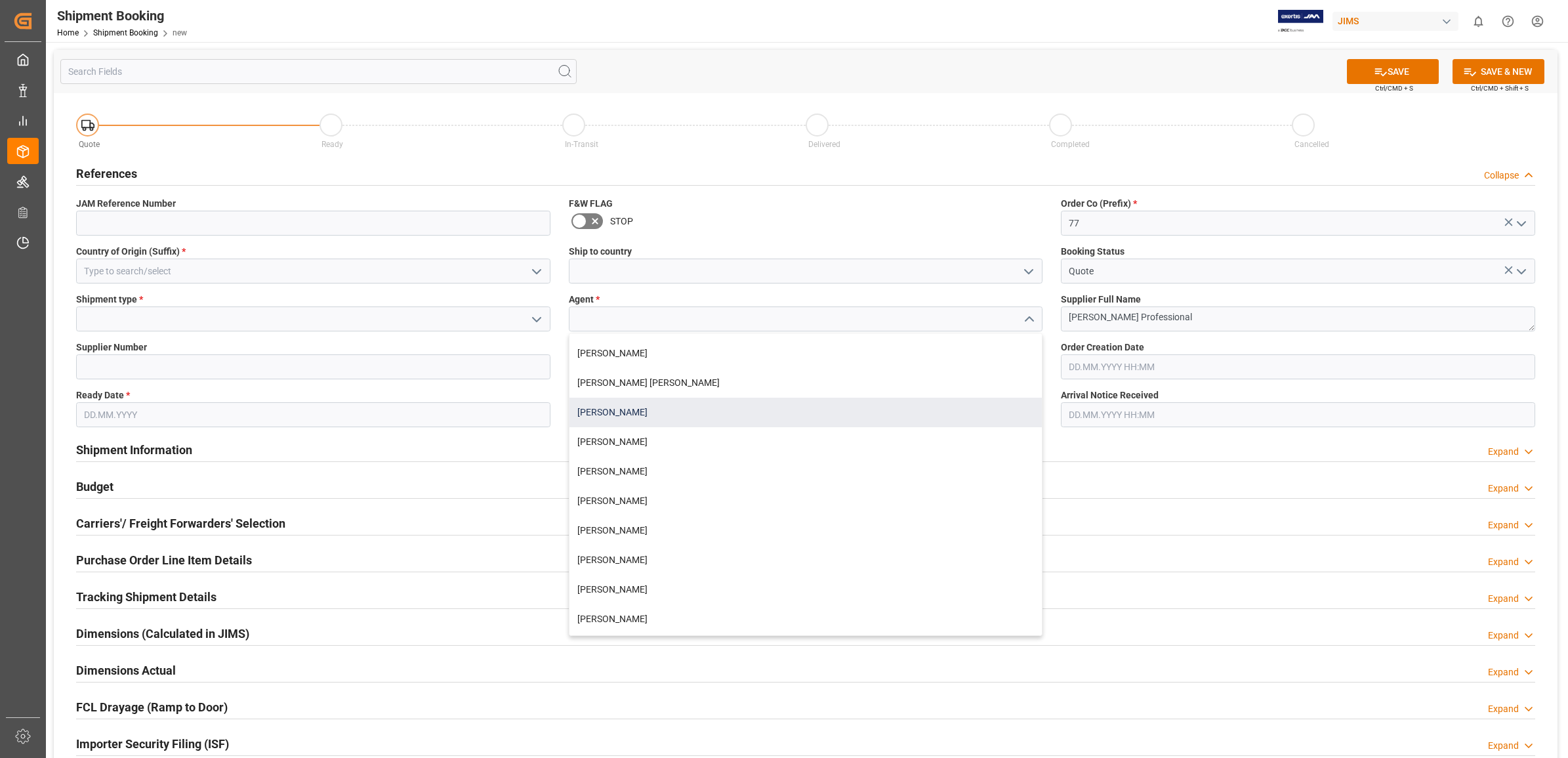
scroll to position [164, 0]
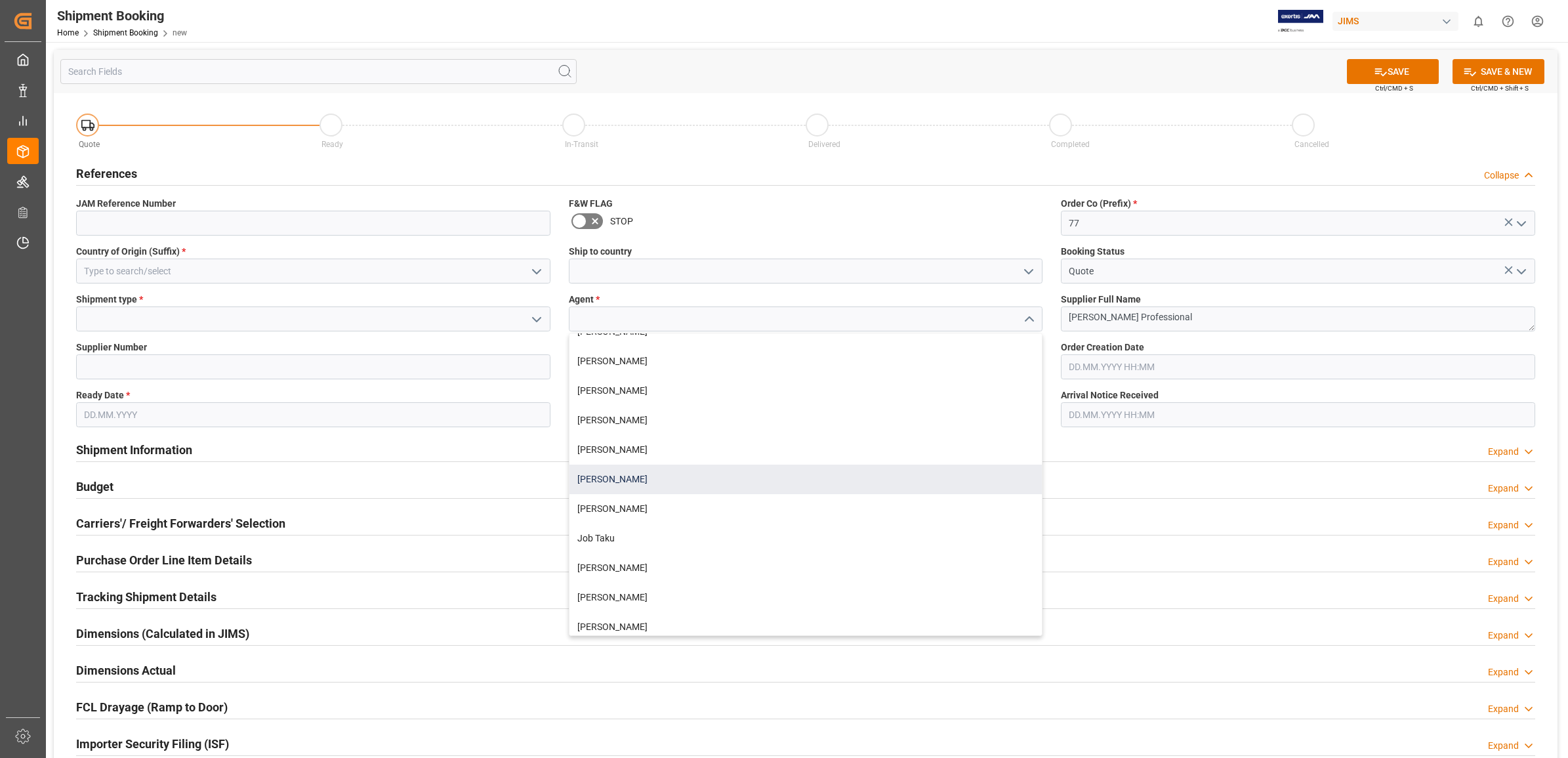
click at [686, 467] on div "[PERSON_NAME]" at bounding box center [806, 479] width 473 height 30
type input "[PERSON_NAME]"
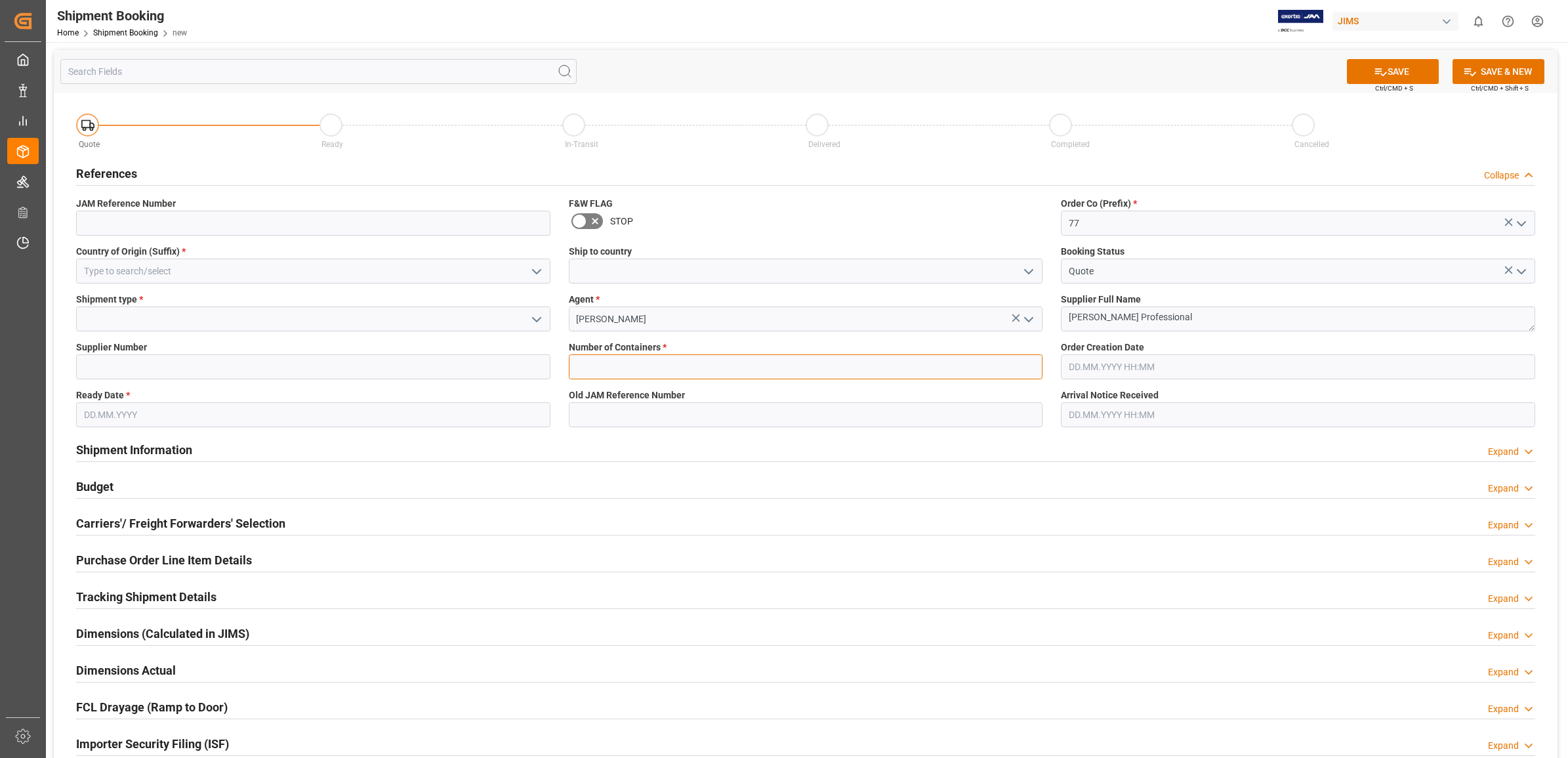
click at [660, 372] on input "text" at bounding box center [806, 367] width 475 height 25
type input "0"
type input "[DATE]"
click at [832, 459] on div "Shipment Information Expand" at bounding box center [805, 448] width 1459 height 25
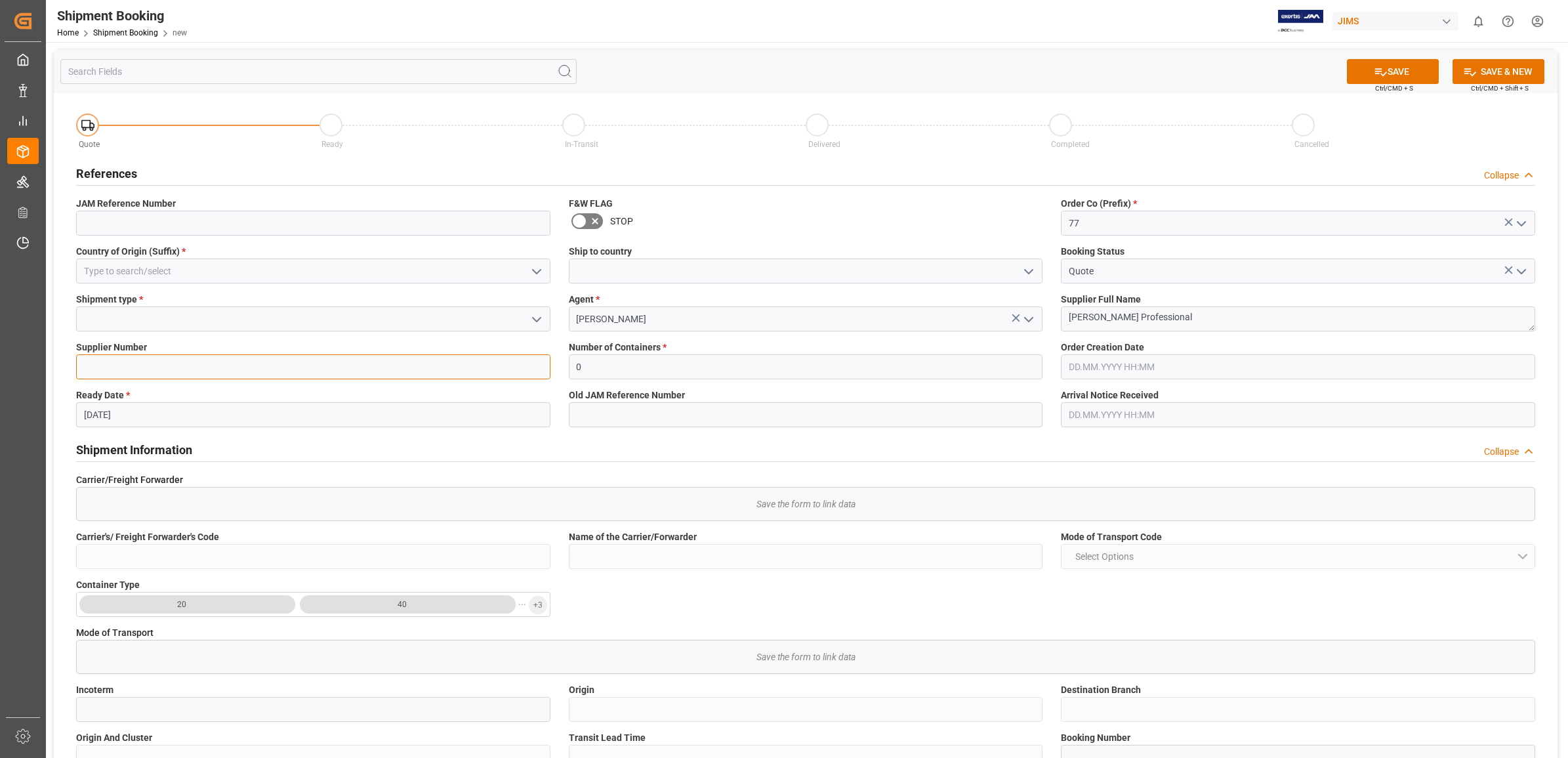
click at [395, 373] on input at bounding box center [313, 367] width 475 height 25
type input "1129"
click at [529, 326] on icon "open menu" at bounding box center [537, 319] width 16 height 16
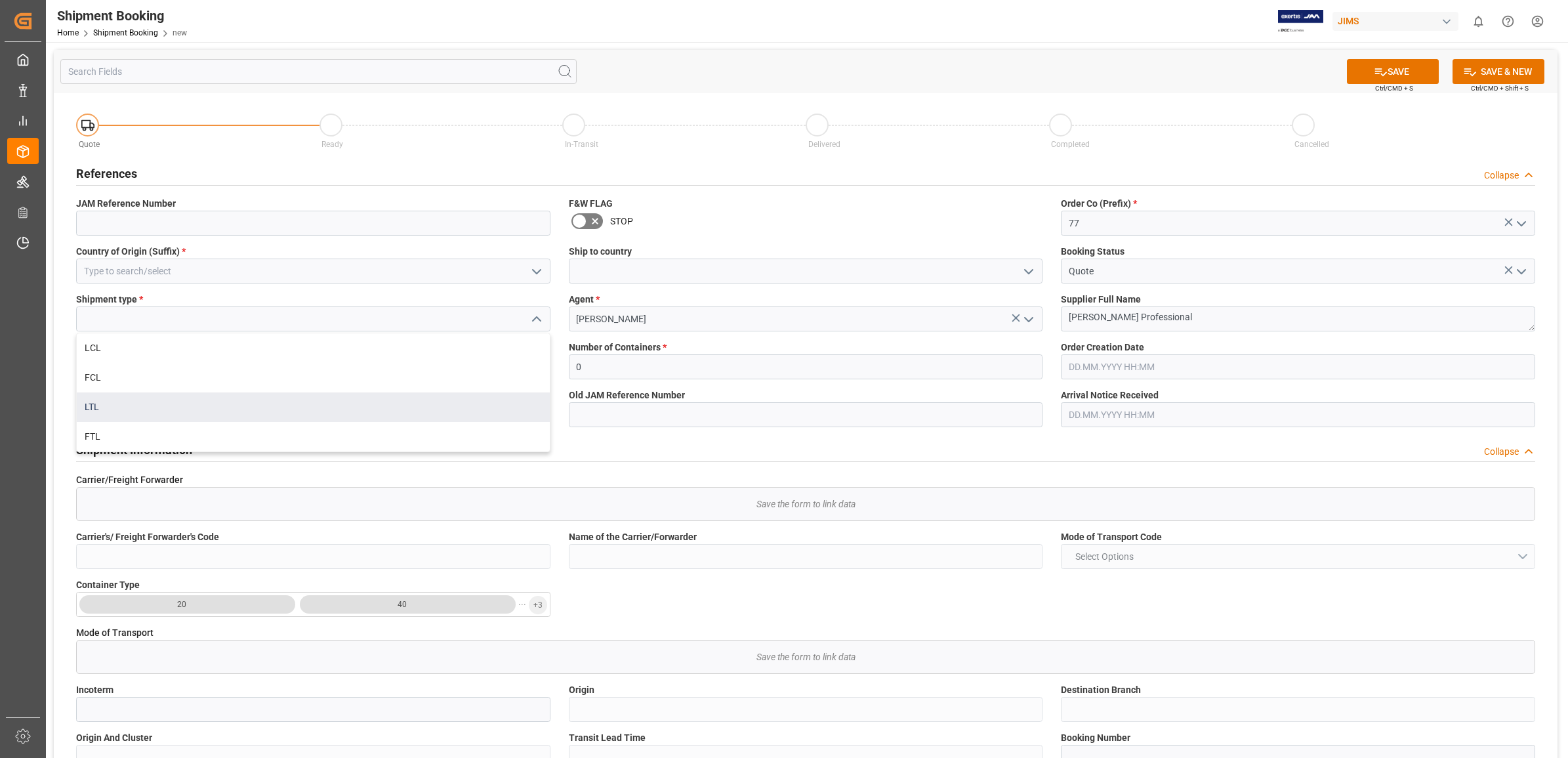
click at [266, 409] on div "LTL" at bounding box center [313, 407] width 473 height 30
type input "LTL"
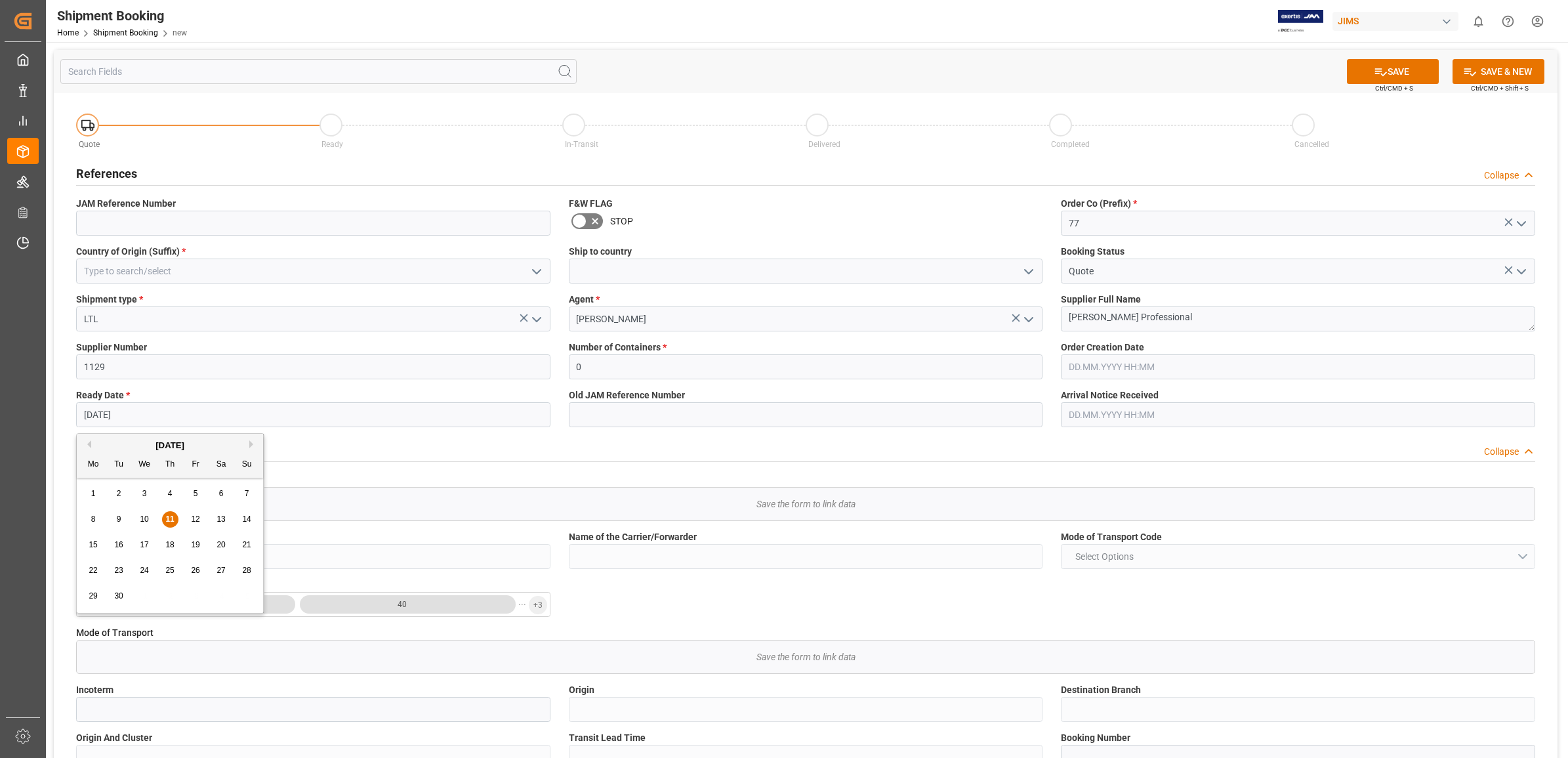
click at [299, 412] on input "[DATE]" at bounding box center [313, 414] width 475 height 25
click at [897, 367] on input "0" at bounding box center [806, 367] width 475 height 25
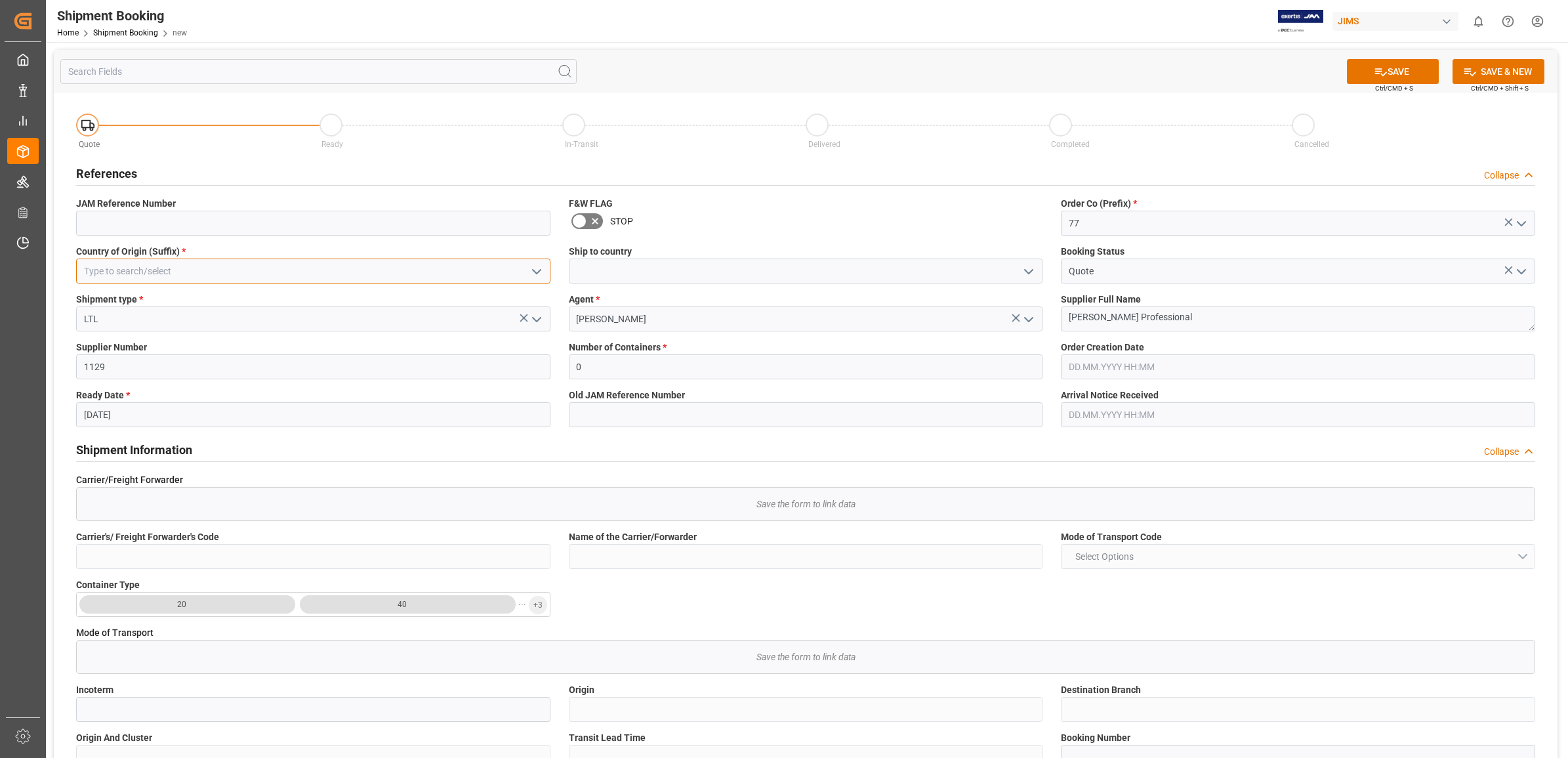
click at [299, 270] on input at bounding box center [313, 271] width 475 height 25
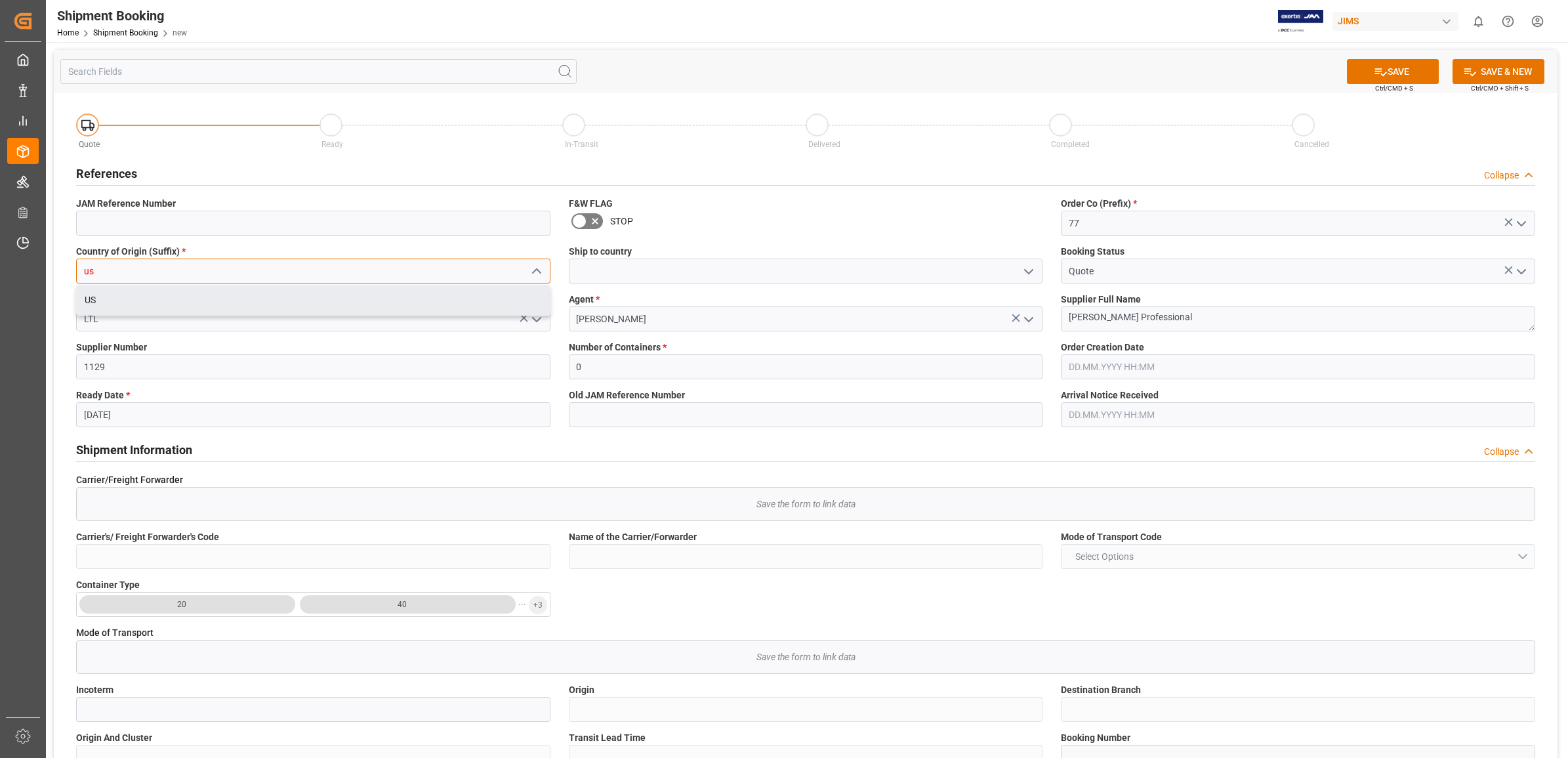
click at [170, 307] on div "US" at bounding box center [313, 300] width 473 height 30
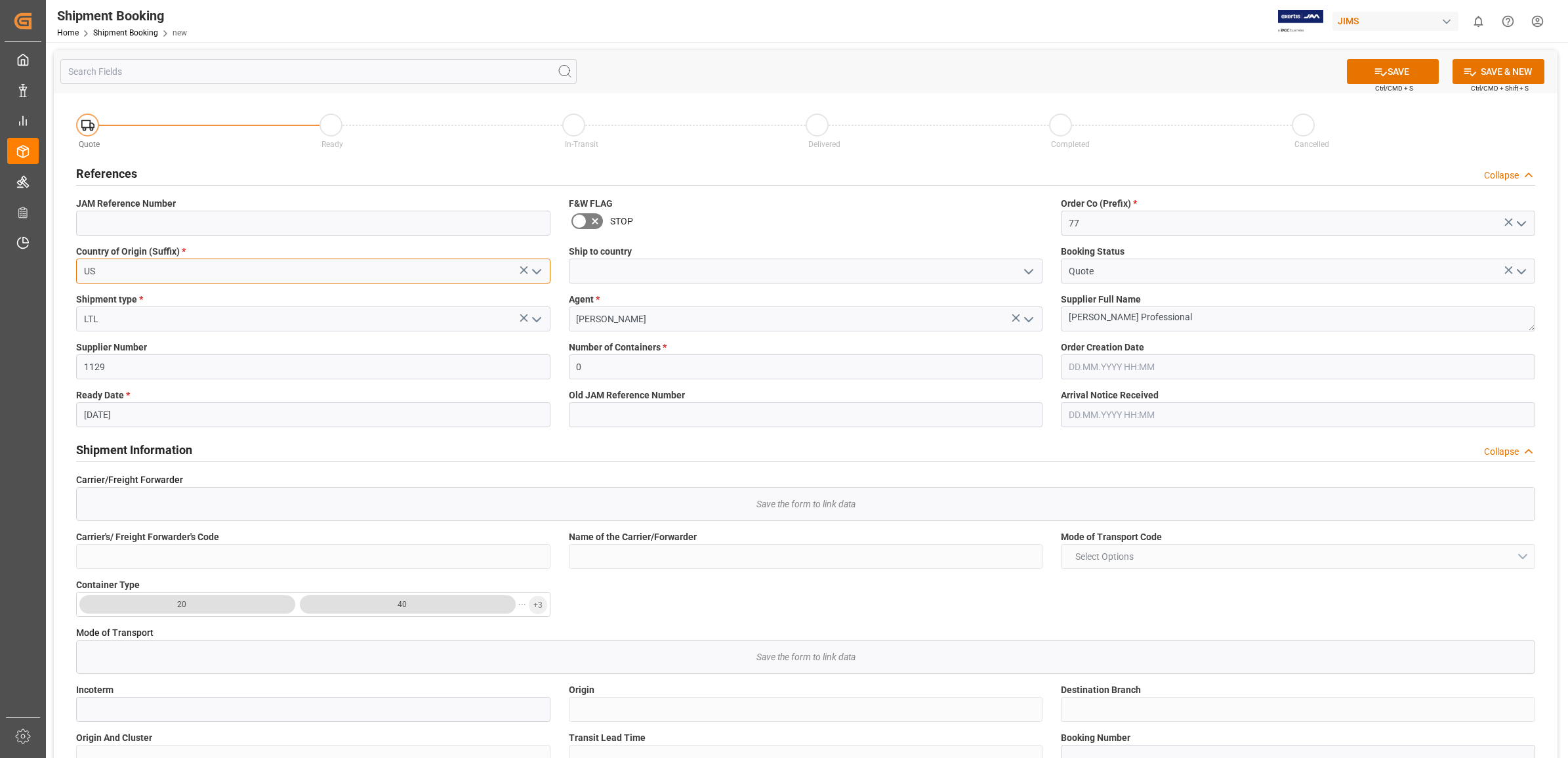
type input "US"
click at [719, 279] on input at bounding box center [806, 271] width 475 height 25
click at [800, 380] on div "Number of Containers * 0" at bounding box center [806, 360] width 493 height 48
click at [1374, 74] on icon at bounding box center [1381, 71] width 14 height 14
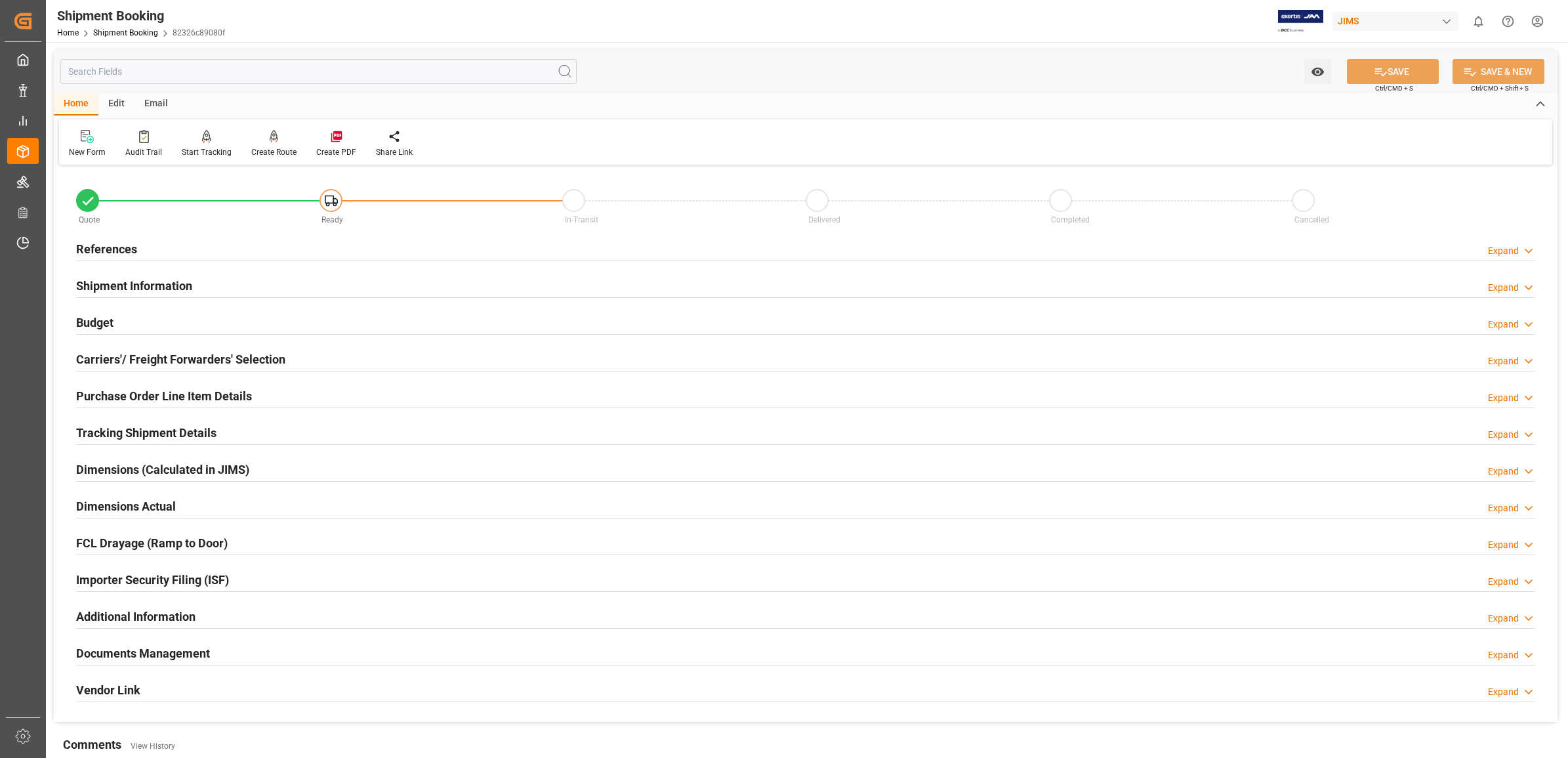
click at [110, 247] on h2 "References" at bounding box center [106, 249] width 61 height 18
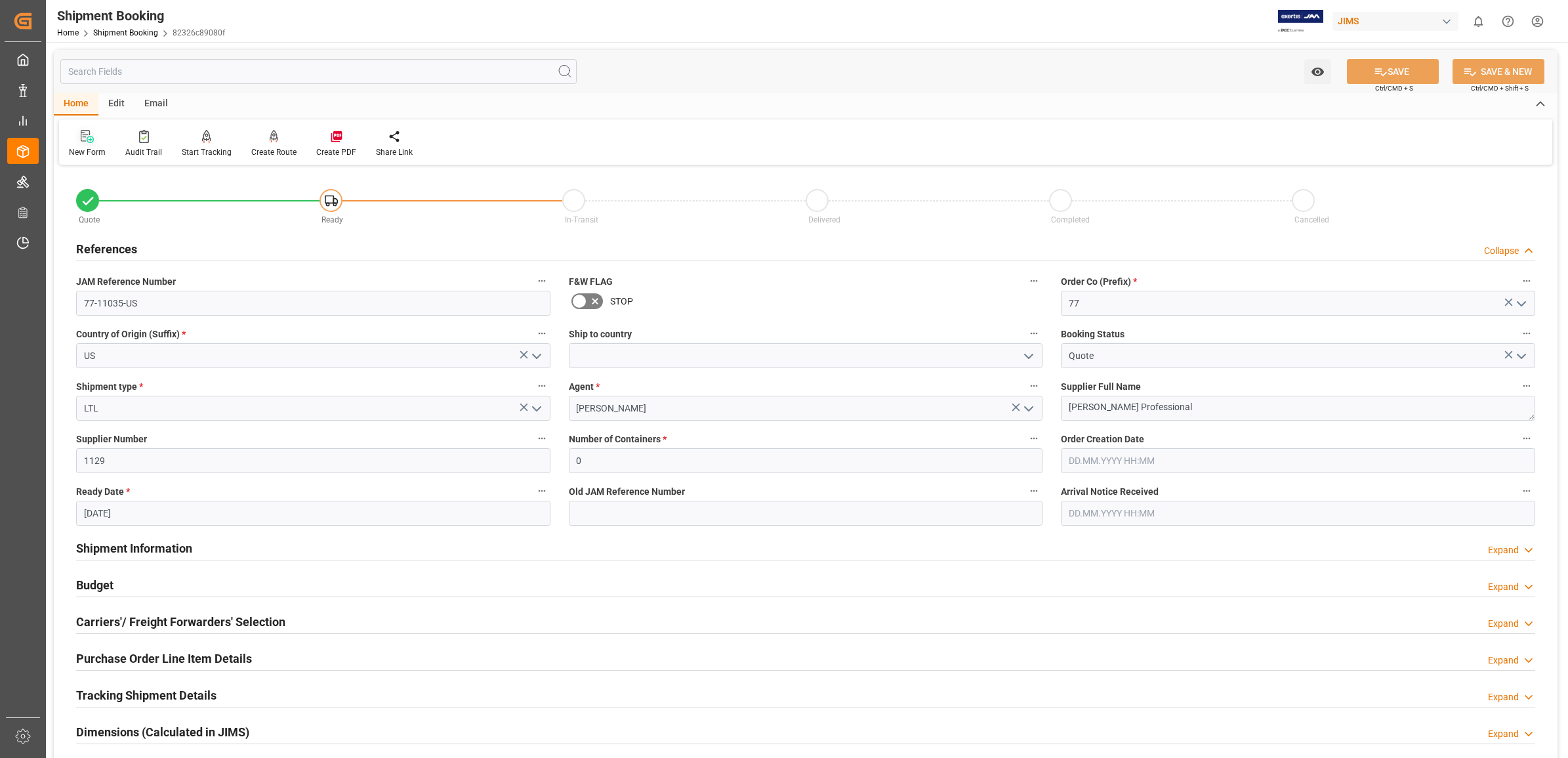
click at [86, 140] on icon at bounding box center [90, 139] width 7 height 7
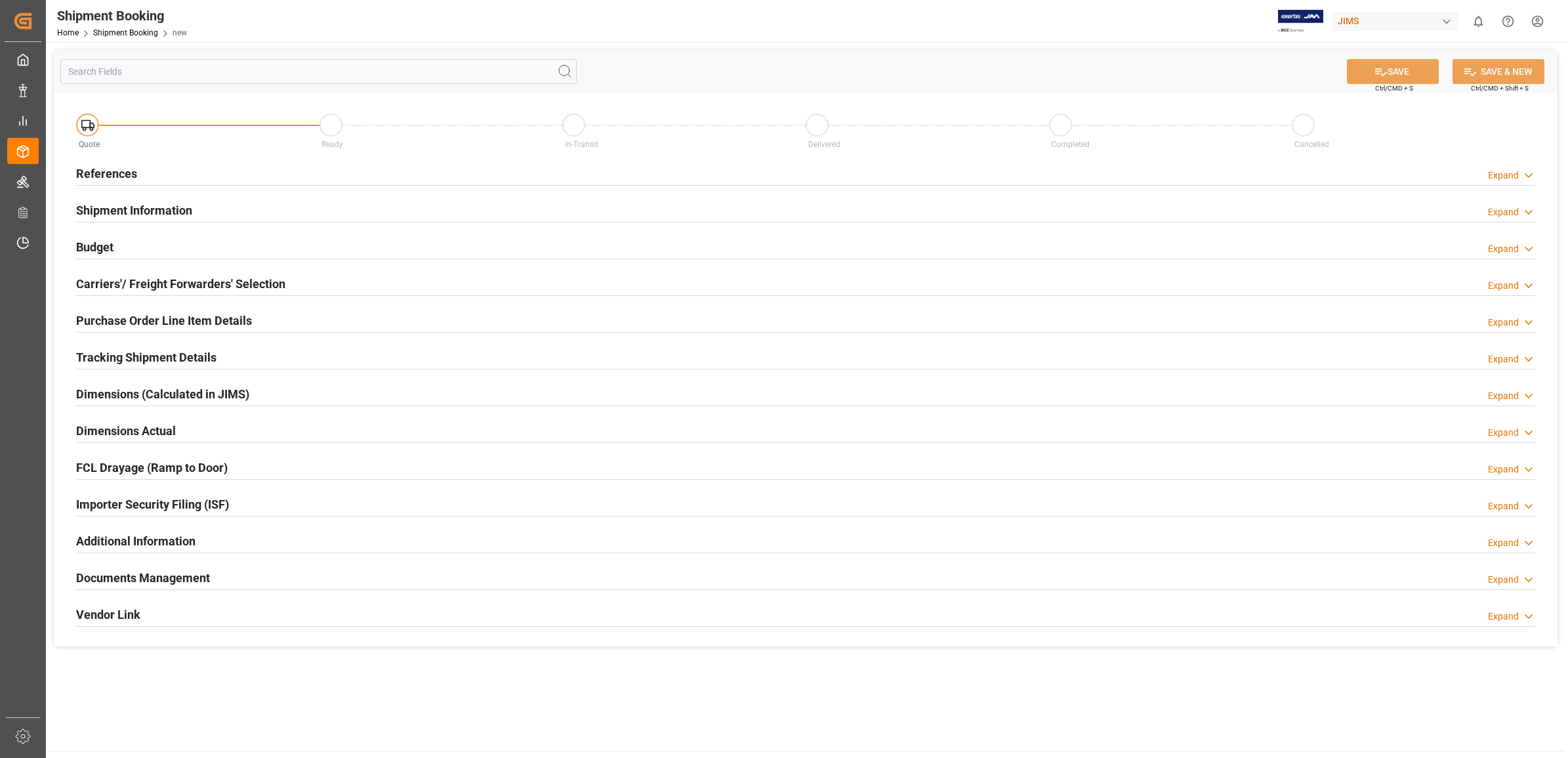
click at [103, 169] on h2 "References" at bounding box center [106, 174] width 61 height 18
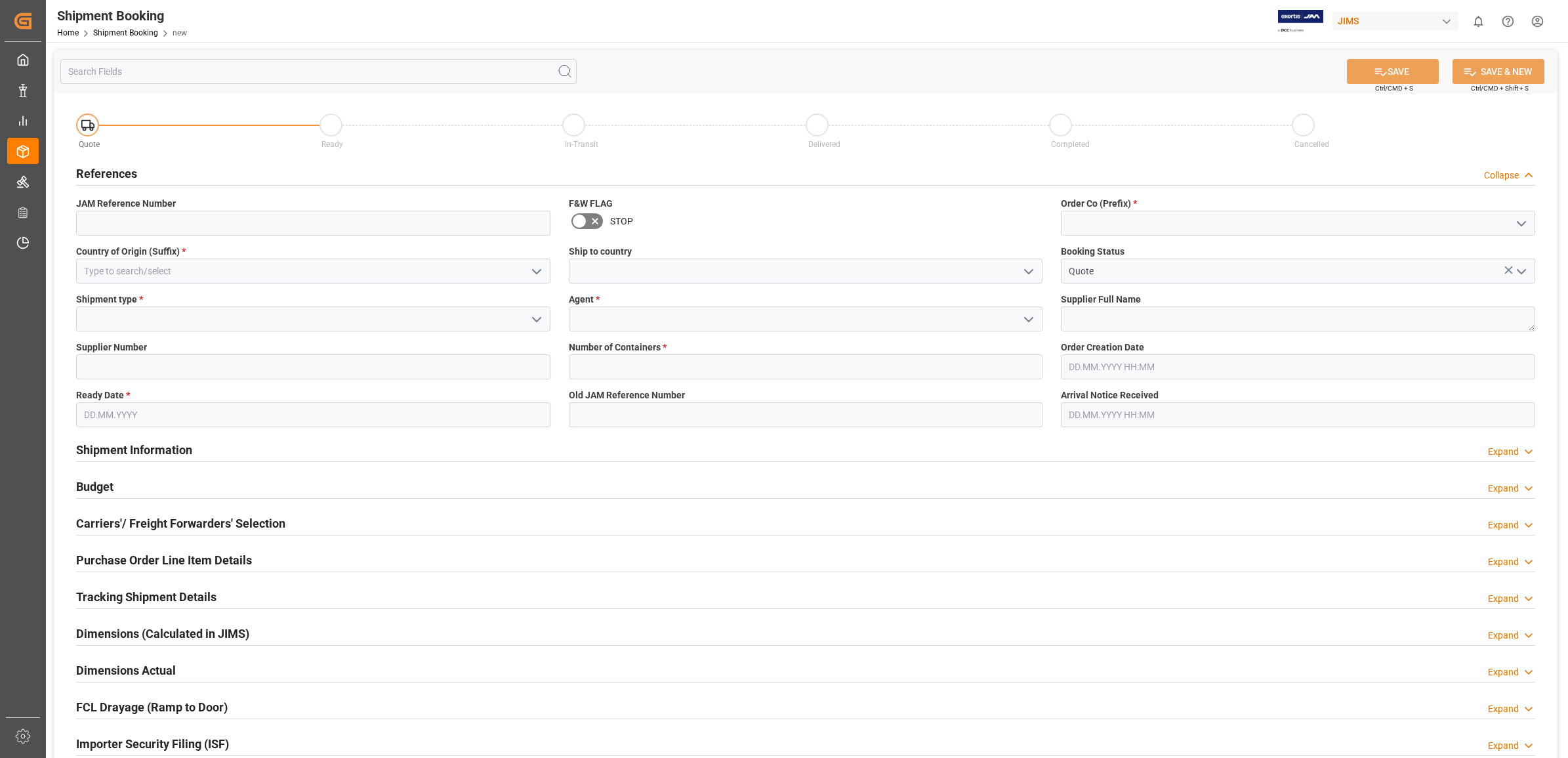
click at [1524, 222] on polyline "open menu" at bounding box center [1522, 223] width 8 height 4
click at [1142, 283] on div "77" at bounding box center [1297, 282] width 473 height 30
type input "77"
click at [1091, 322] on textarea at bounding box center [1297, 319] width 475 height 25
type textarea "a"
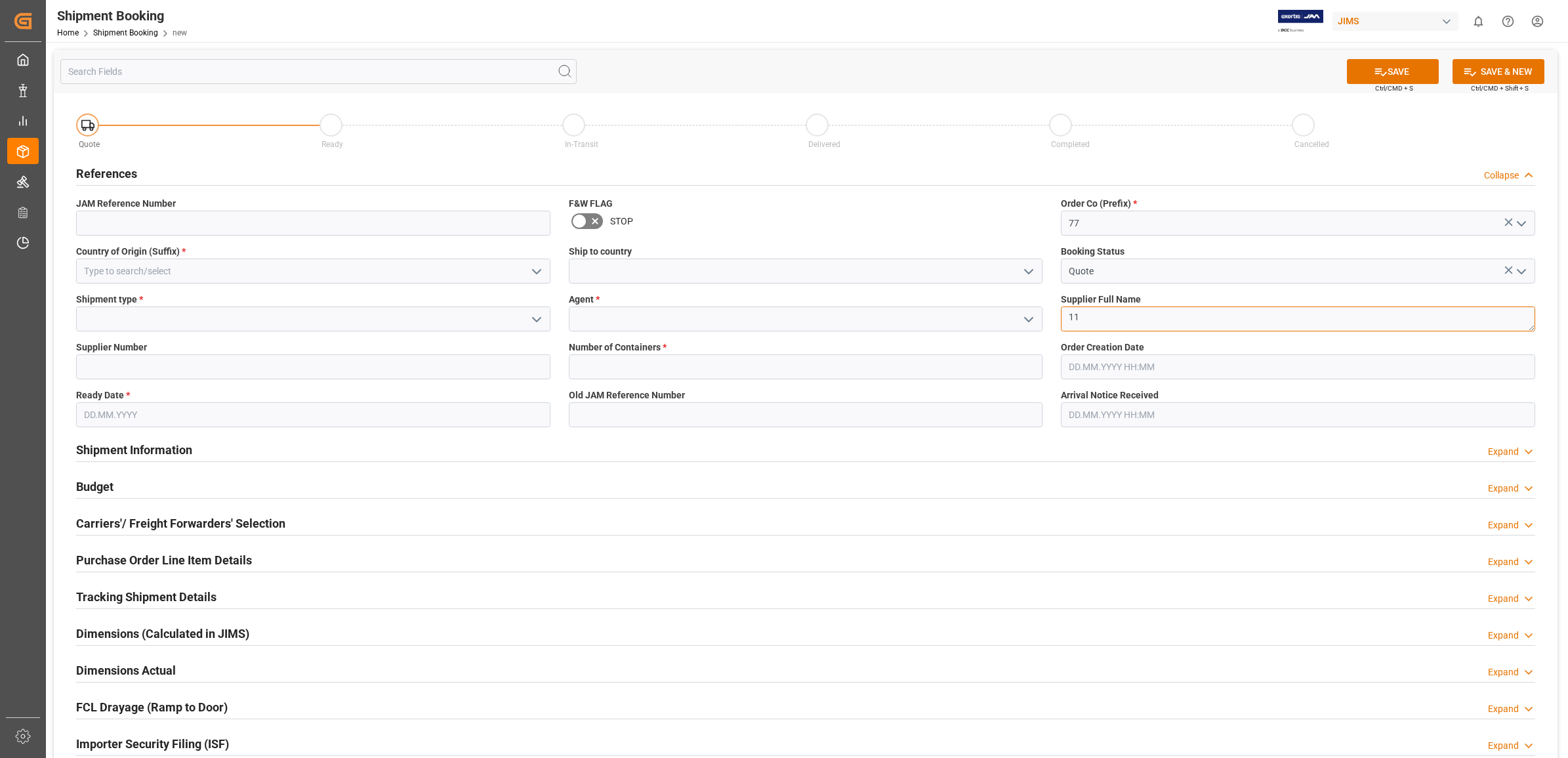
type textarea "1"
type textarea "[PERSON_NAME] Professional"
click at [959, 351] on label "Number of Containers *" at bounding box center [806, 347] width 475 height 14
click at [1024, 319] on icon "open menu" at bounding box center [1029, 319] width 16 height 16
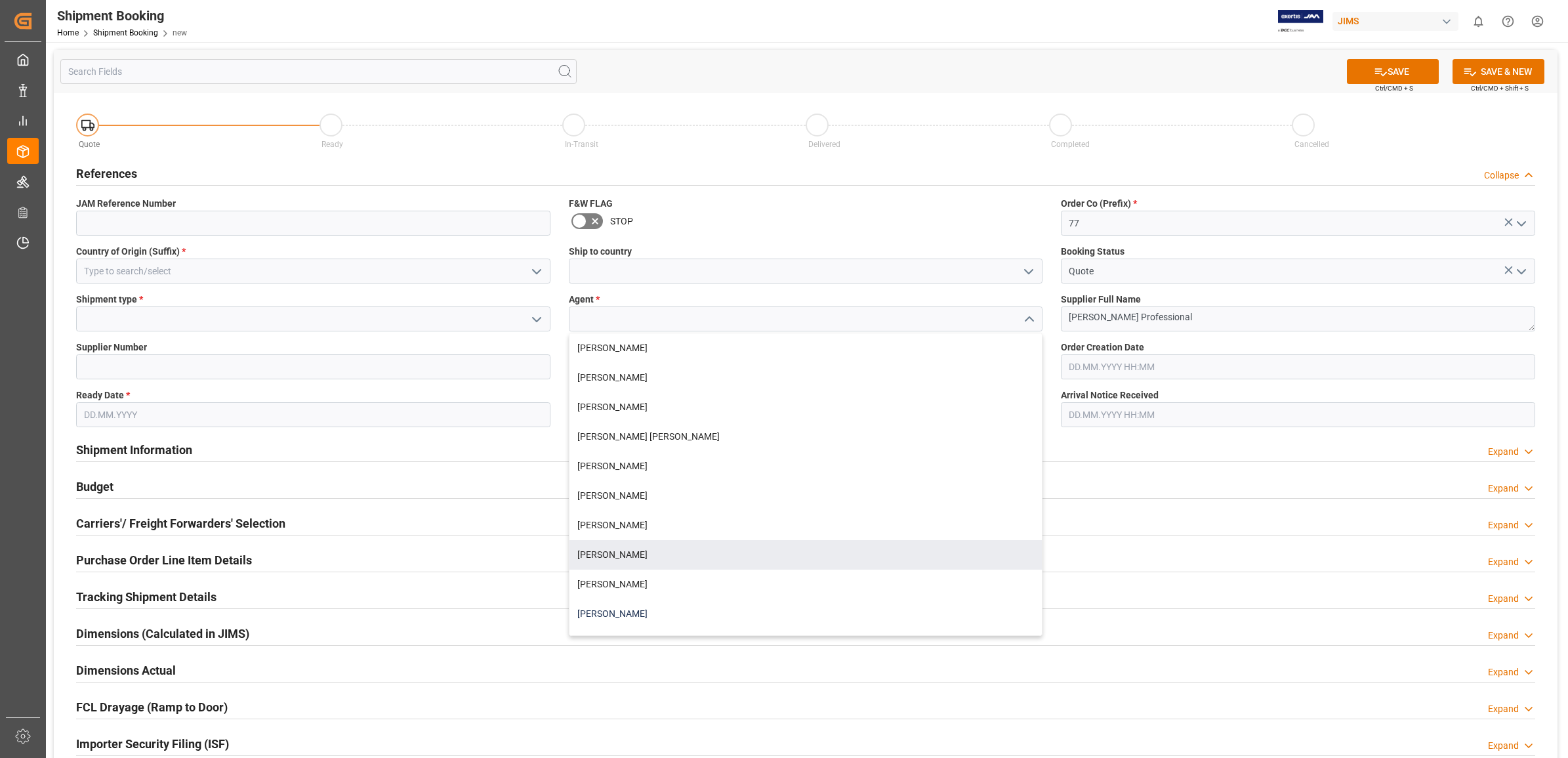
scroll to position [82, 0]
click at [639, 559] on div "[PERSON_NAME]" at bounding box center [806, 561] width 473 height 30
type input "[PERSON_NAME]"
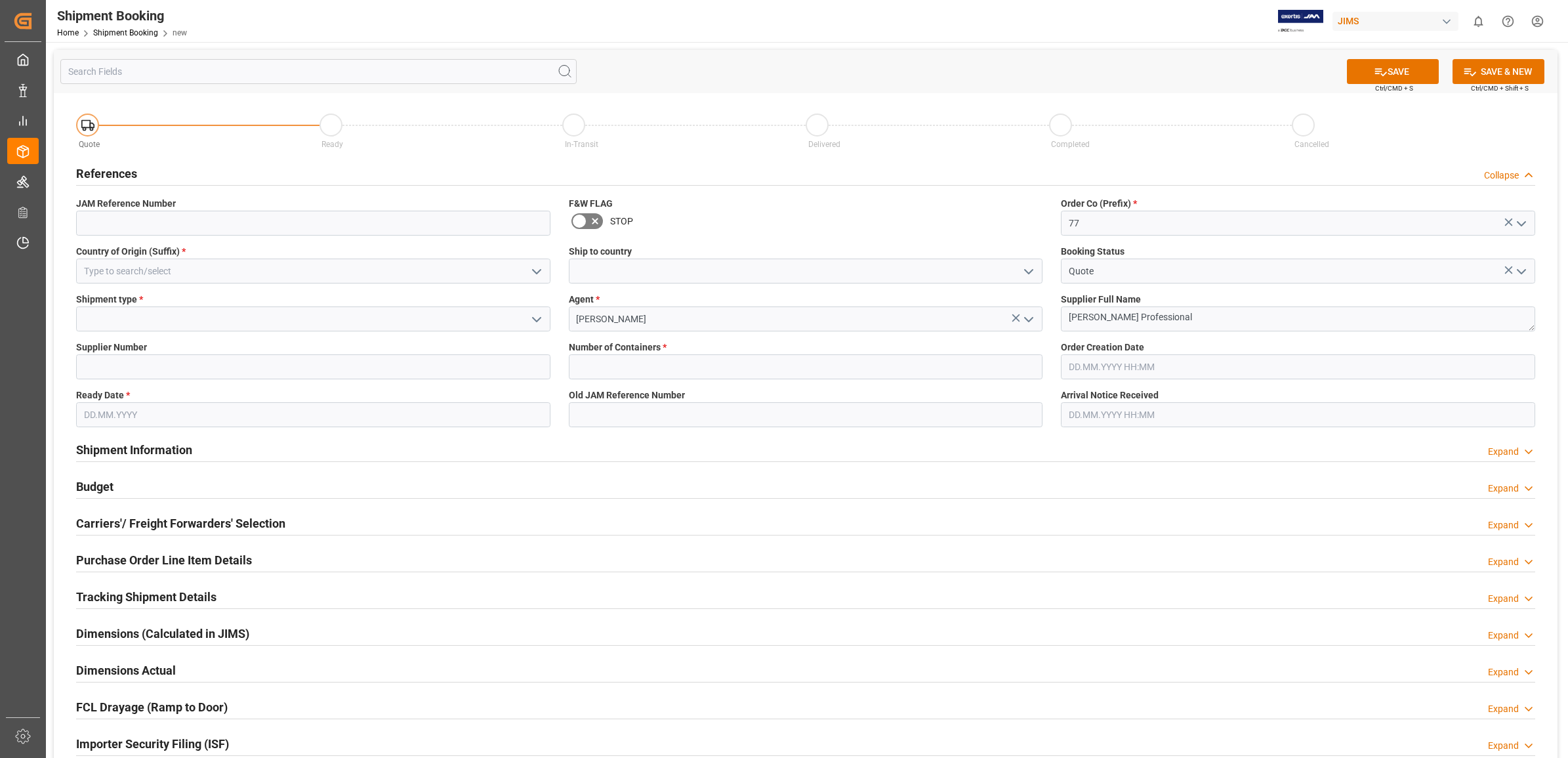
click at [530, 319] on icon "open menu" at bounding box center [537, 319] width 16 height 16
click at [167, 402] on div "LTL" at bounding box center [313, 407] width 473 height 30
type input "LTL"
click at [171, 368] on input at bounding box center [313, 367] width 475 height 25
type input "1129"
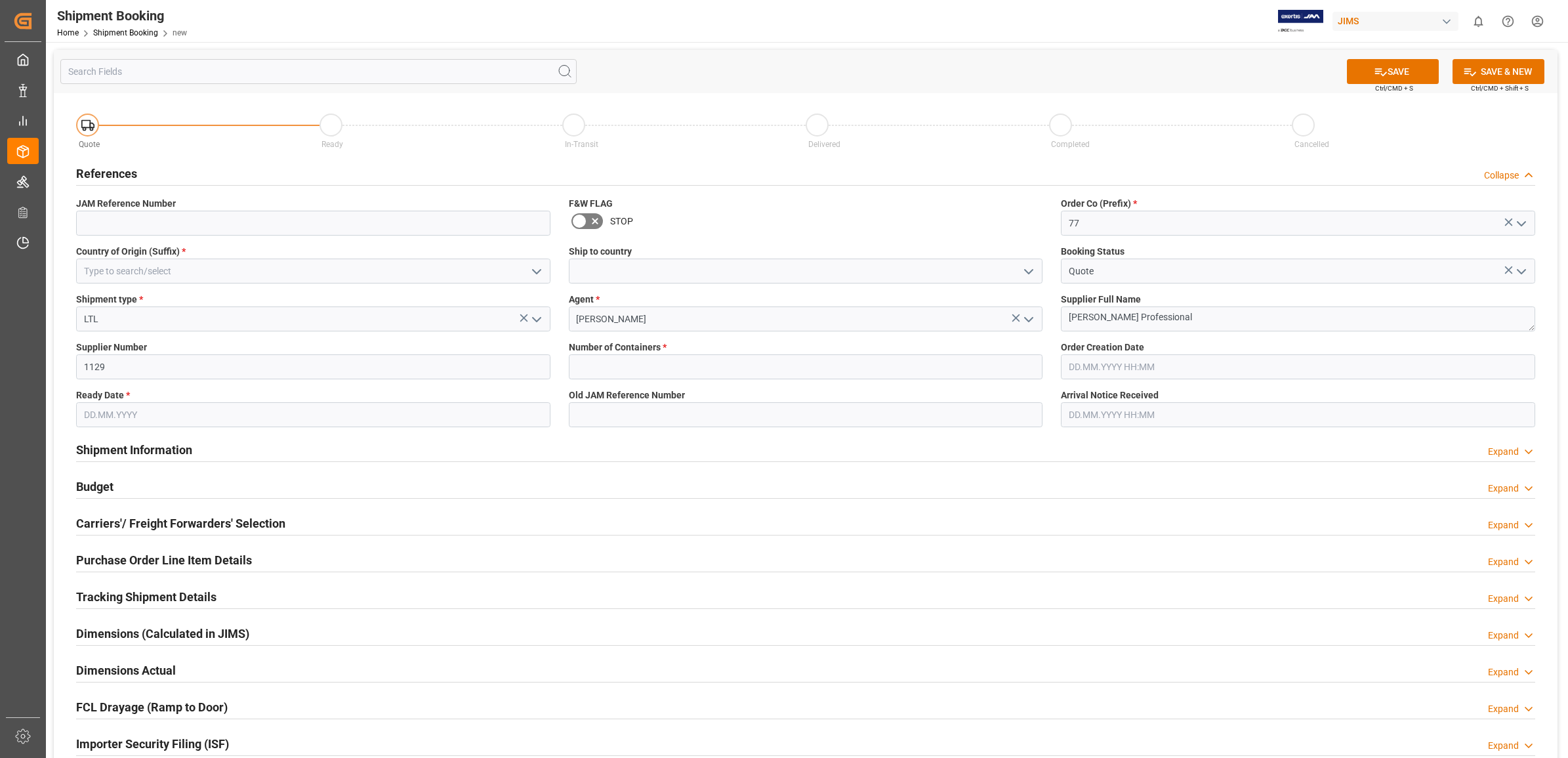
click at [177, 417] on input "text" at bounding box center [313, 414] width 475 height 25
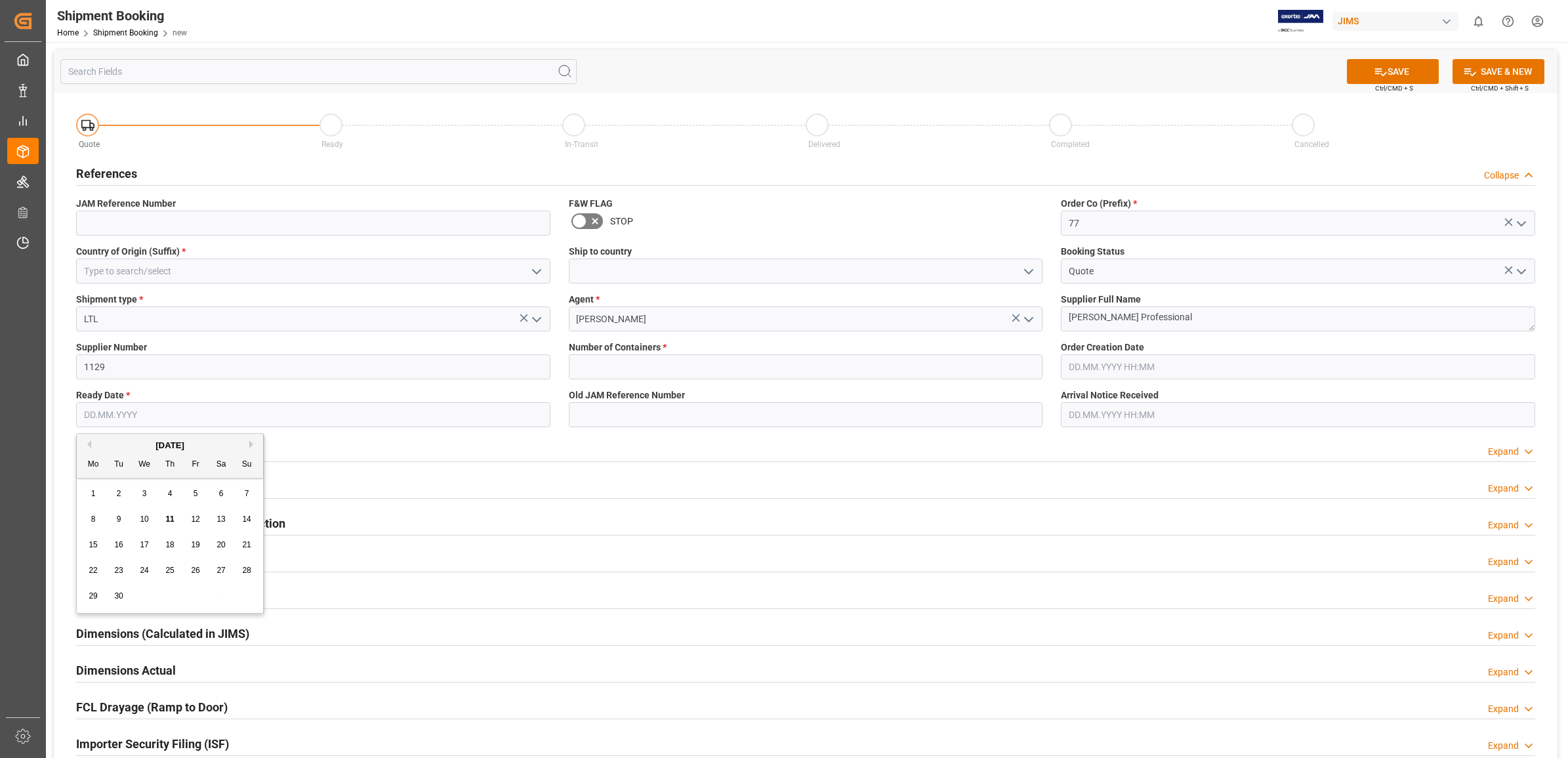
type input "[DATE]"
type input "0"
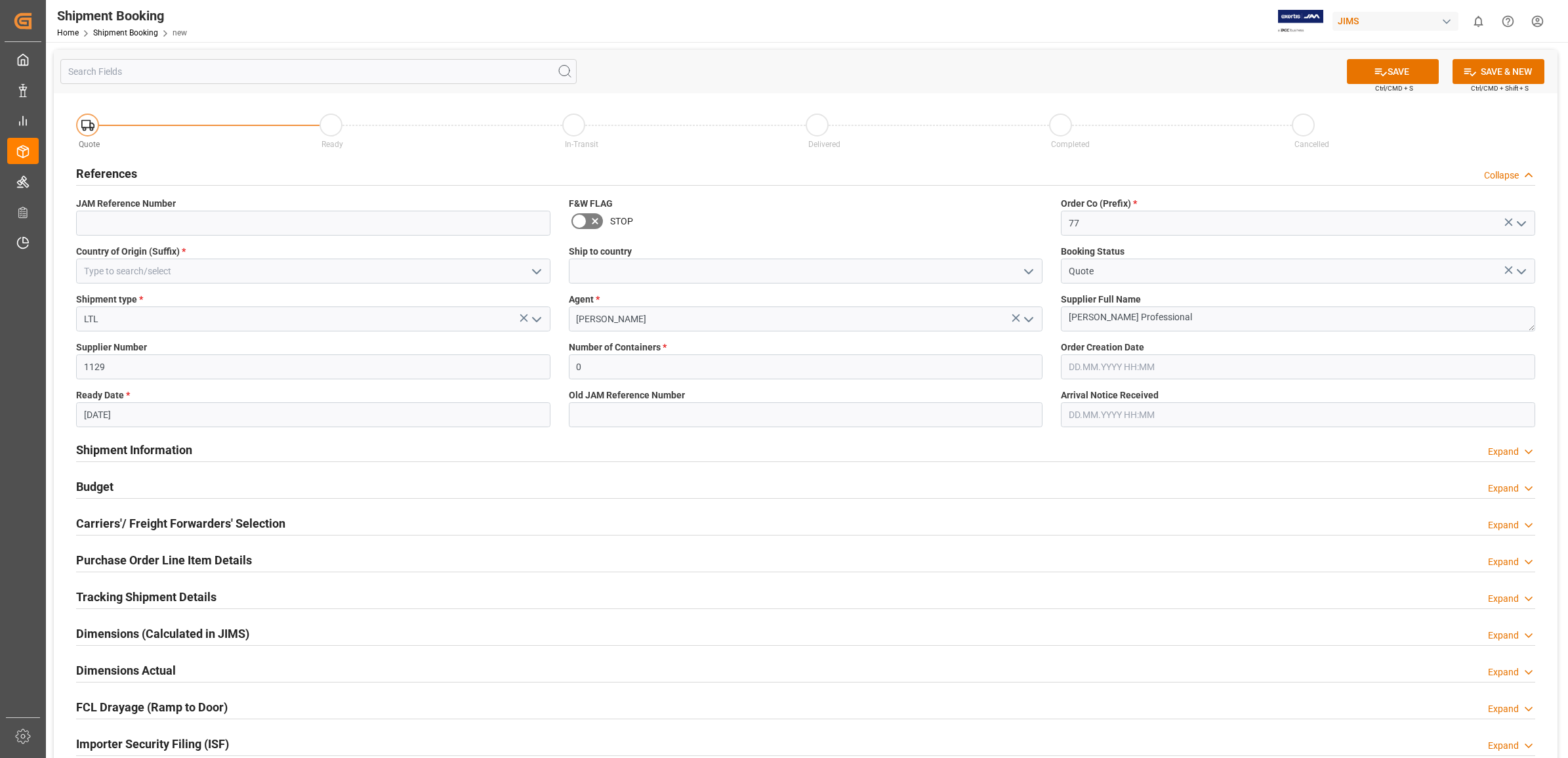
click at [530, 270] on icon "open menu" at bounding box center [537, 272] width 16 height 16
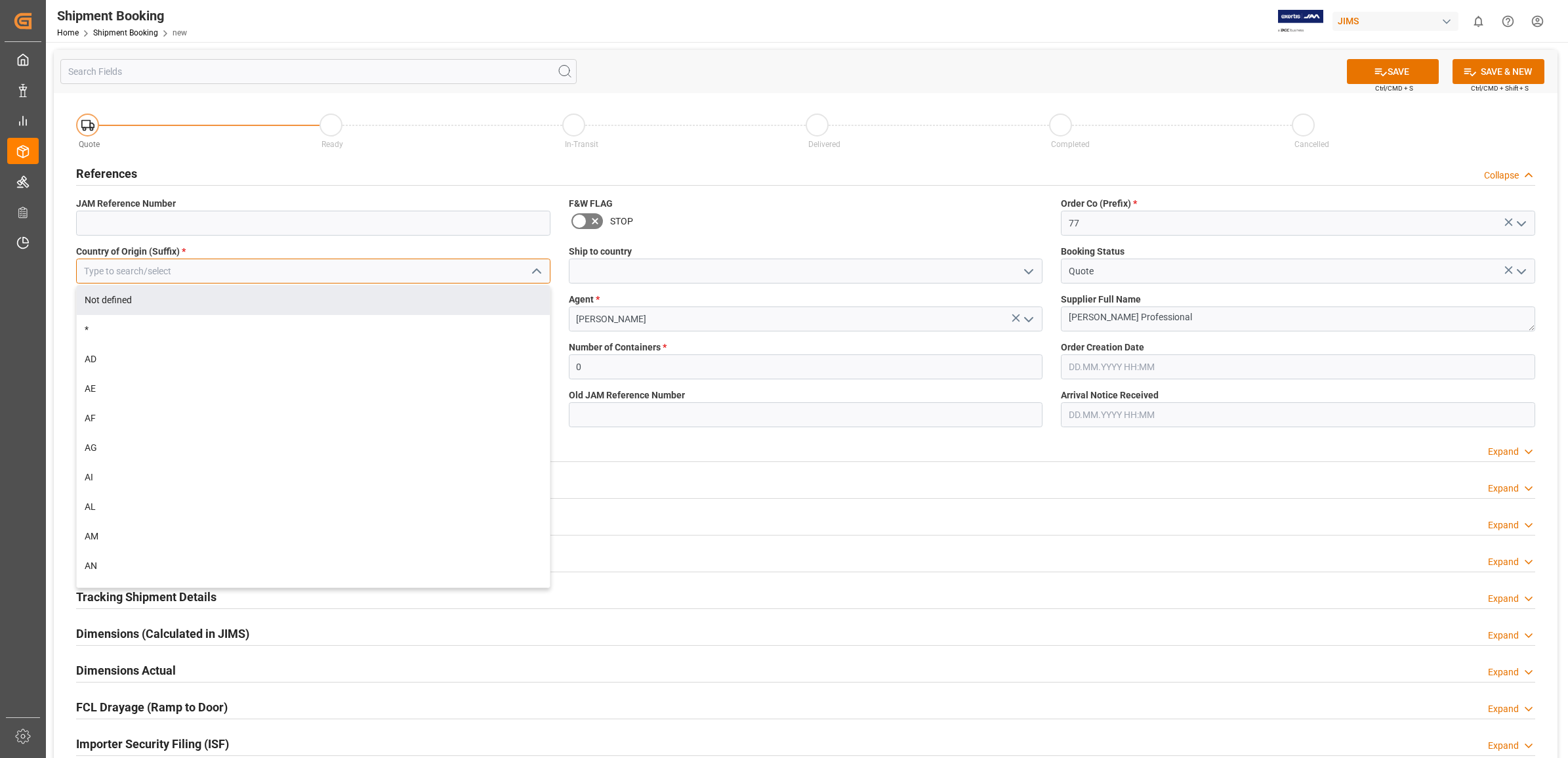
click at [200, 275] on input at bounding box center [313, 271] width 475 height 25
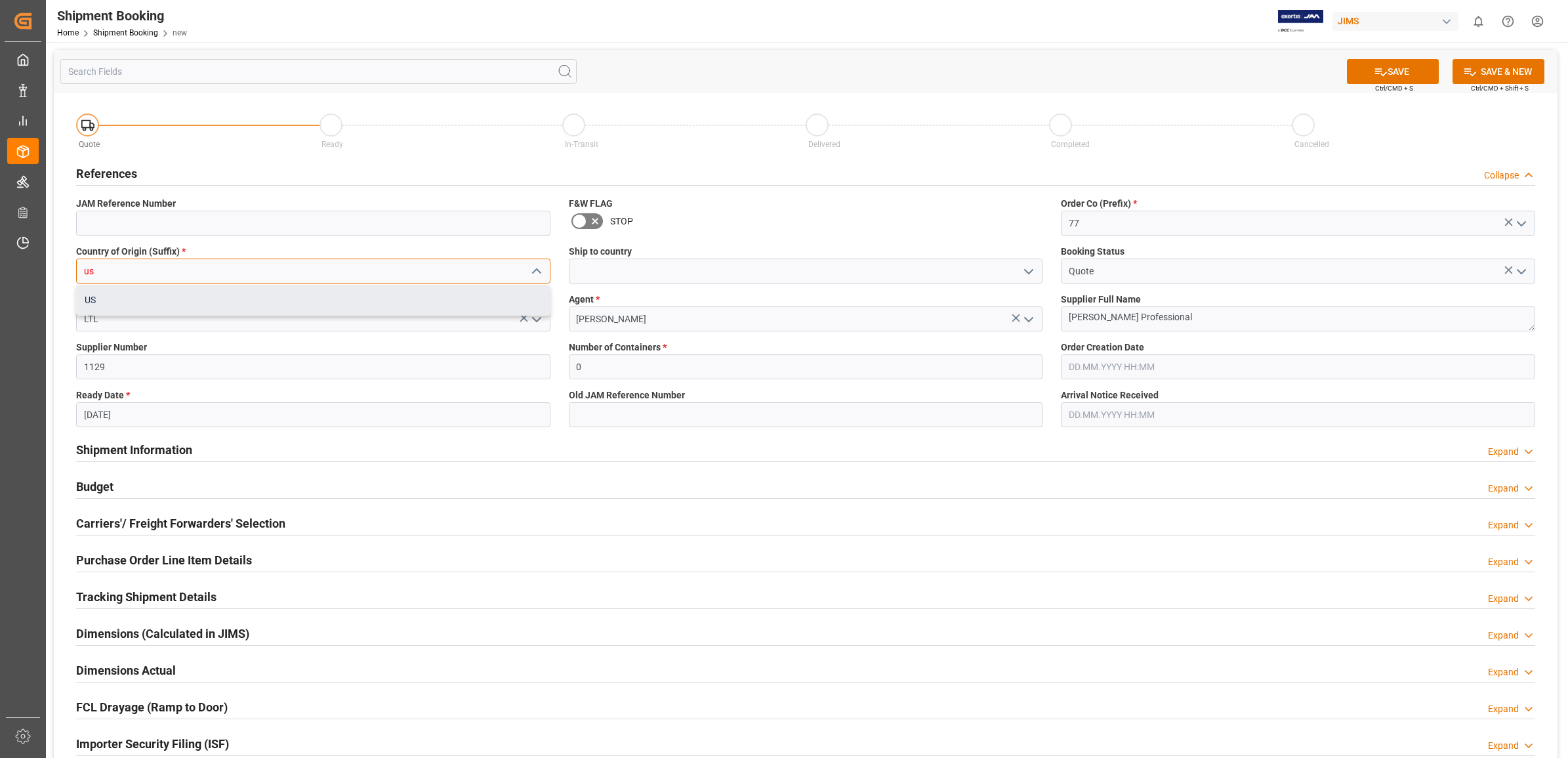
click at [166, 303] on div "US" at bounding box center [313, 300] width 473 height 30
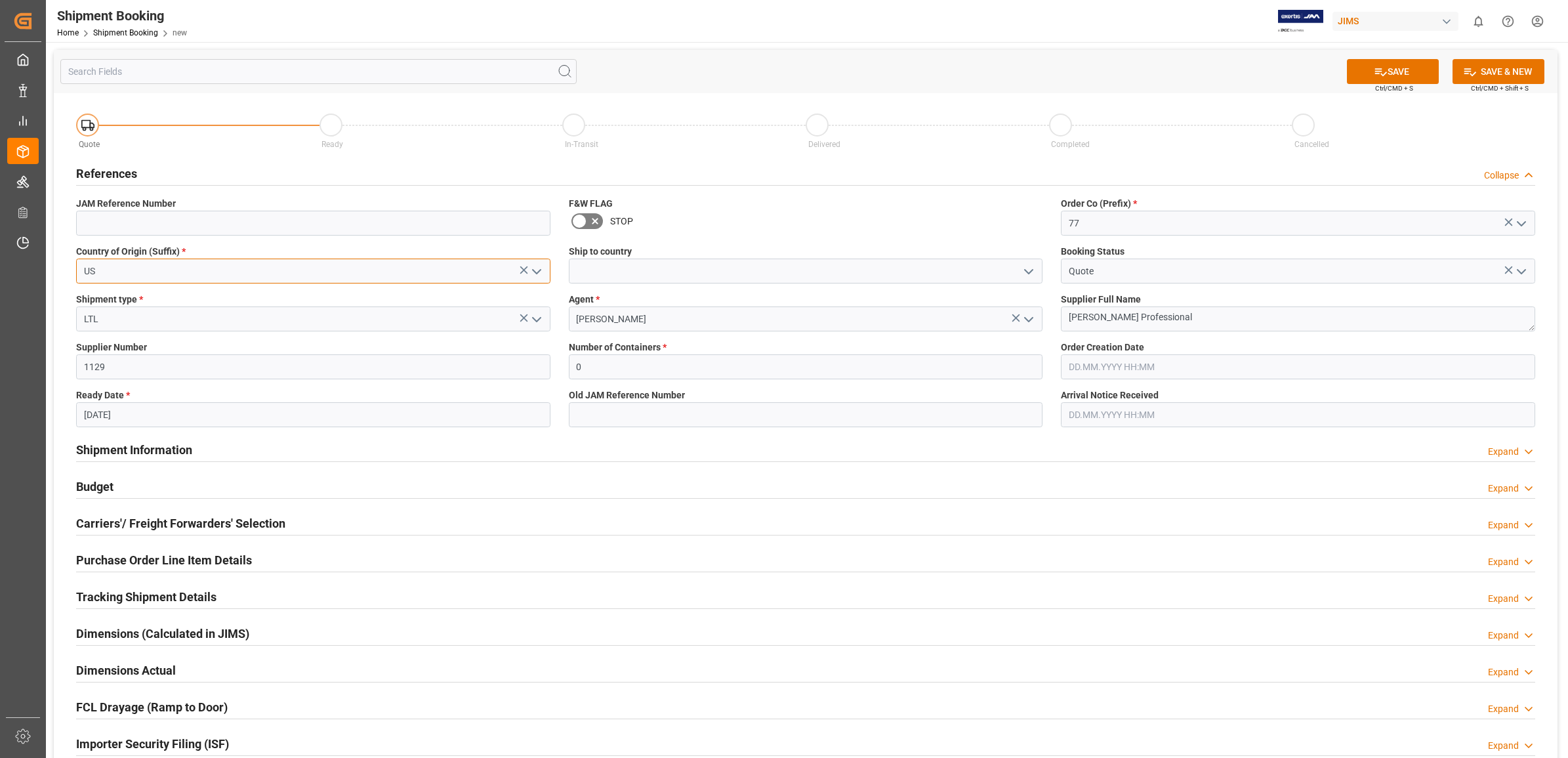
type input "US"
click at [733, 359] on input "0" at bounding box center [806, 367] width 475 height 25
drag, startPoint x: 866, startPoint y: 422, endPoint x: 850, endPoint y: 424, distance: 16.1
click at [866, 423] on input at bounding box center [806, 414] width 475 height 25
click at [1386, 74] on button "SAVE" at bounding box center [1393, 71] width 92 height 25
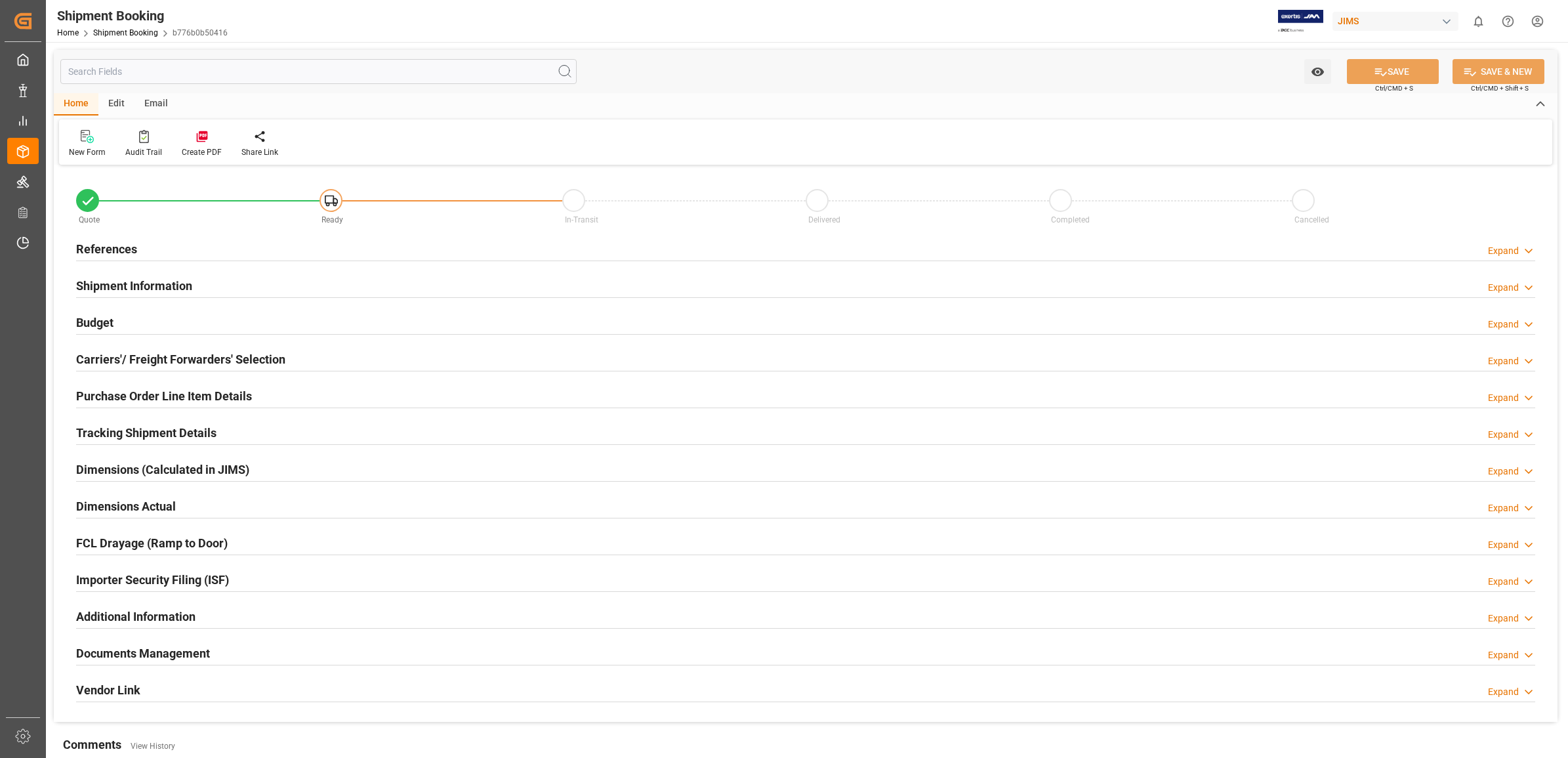
type input "0"
type input "[DATE]"
click at [111, 242] on h2 "References" at bounding box center [106, 249] width 61 height 18
